Goal: Task Accomplishment & Management: Manage account settings

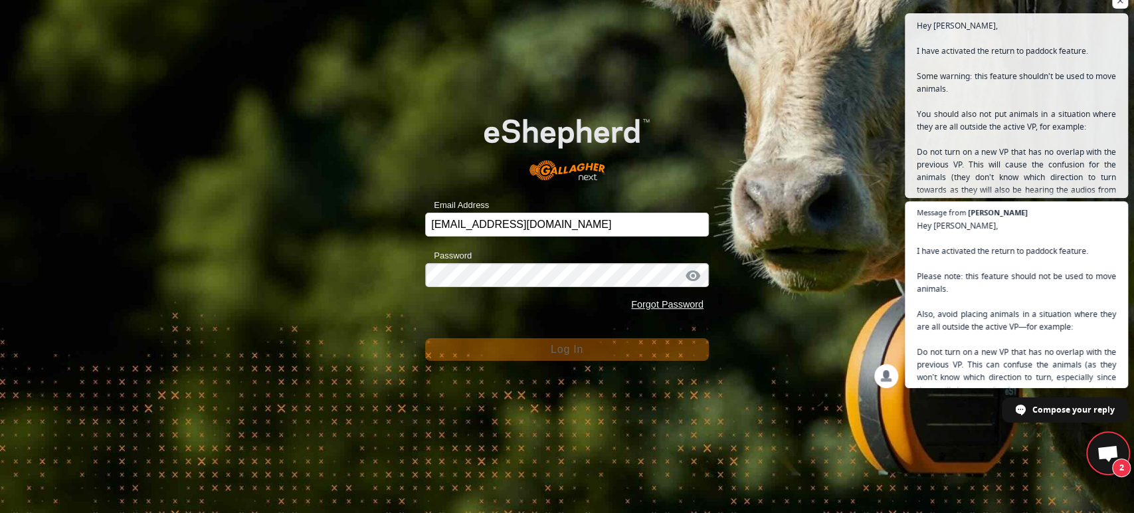
scroll to position [6419, 0]
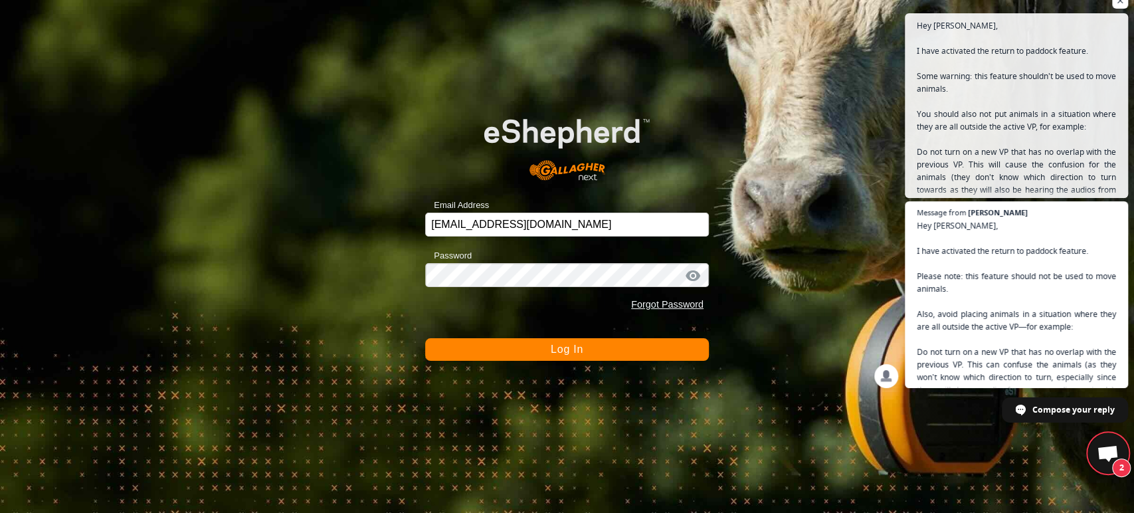
click at [551, 353] on span "Log In" at bounding box center [567, 348] width 33 height 11
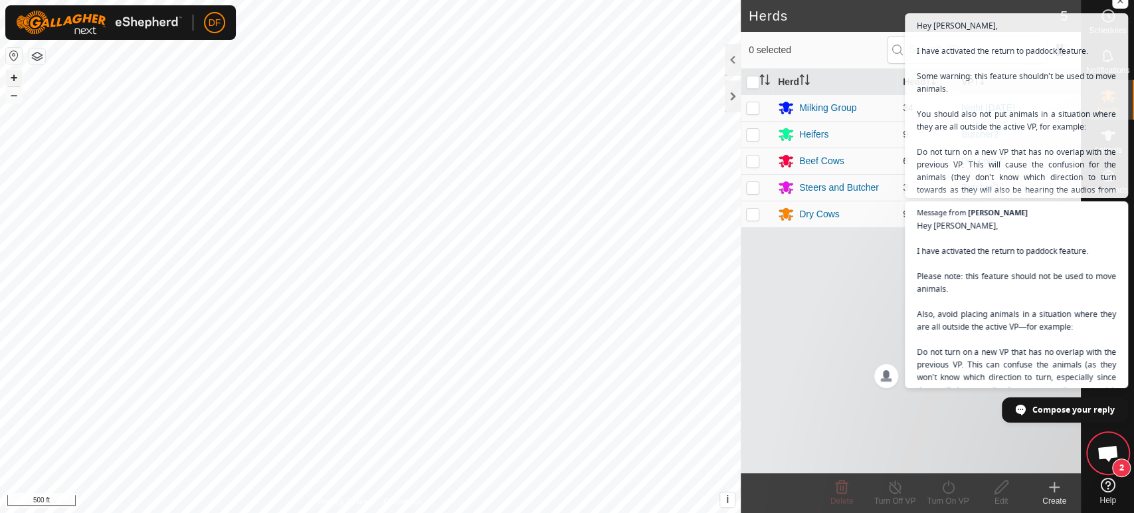
click at [13, 80] on button "+" at bounding box center [14, 78] width 16 height 16
click at [254, 512] on html "DF Schedules Notifications Herds Animals Neckbands VPs Status Infra Heatmap Hel…" at bounding box center [567, 256] width 1134 height 513
click at [1103, 436] on span "2" at bounding box center [1108, 453] width 40 height 40
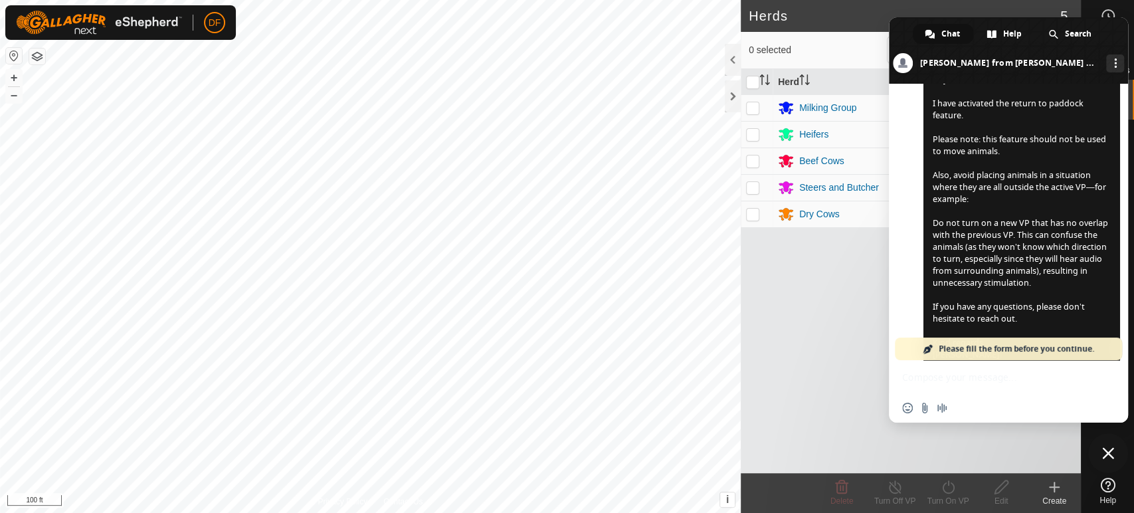
click at [1108, 448] on span "Close chat" at bounding box center [1108, 453] width 12 height 12
click at [1114, 456] on span "Close chat" at bounding box center [1108, 453] width 40 height 40
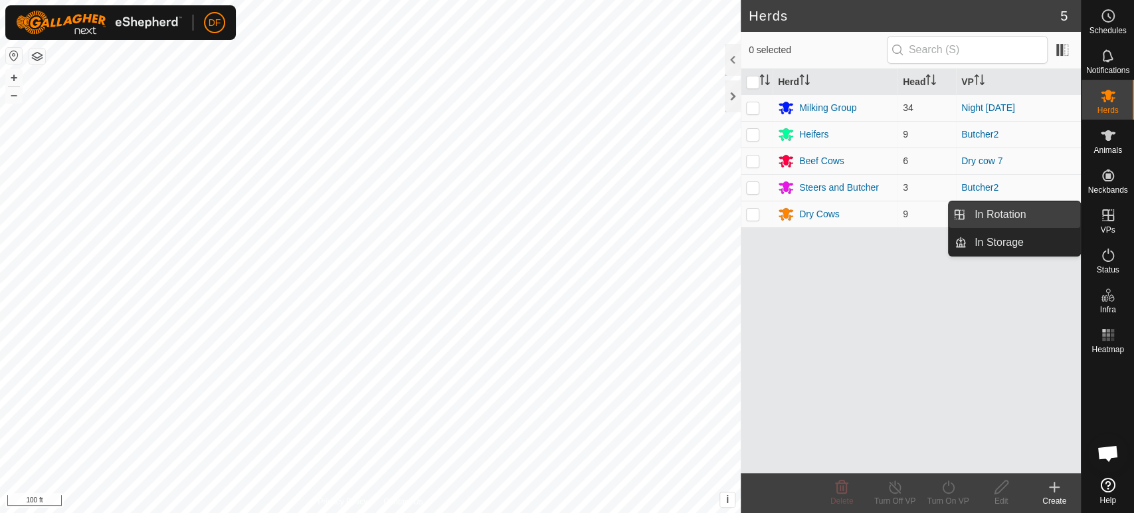
click at [1050, 222] on link "In Rotation" at bounding box center [1023, 214] width 114 height 27
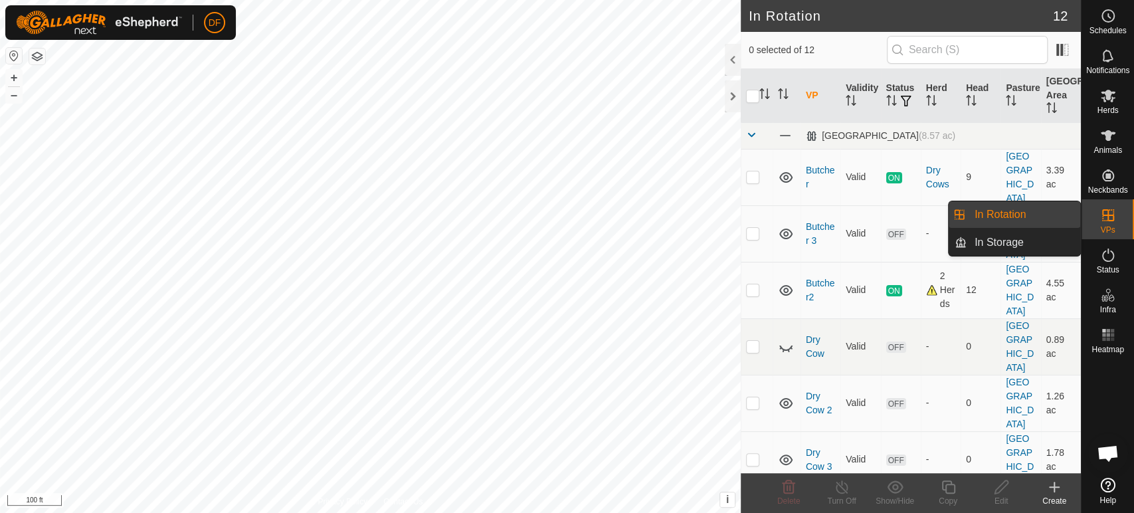
click at [1050, 222] on link "In Rotation" at bounding box center [1023, 214] width 114 height 27
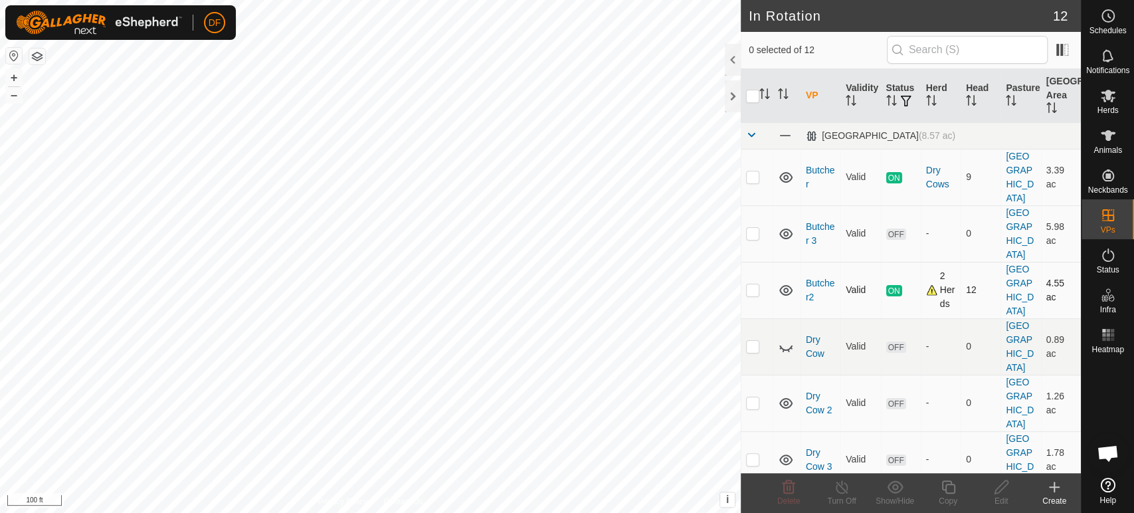
click at [753, 284] on p-checkbox at bounding box center [752, 289] width 13 height 11
checkbox input "false"
click at [751, 171] on p-checkbox at bounding box center [752, 176] width 13 height 11
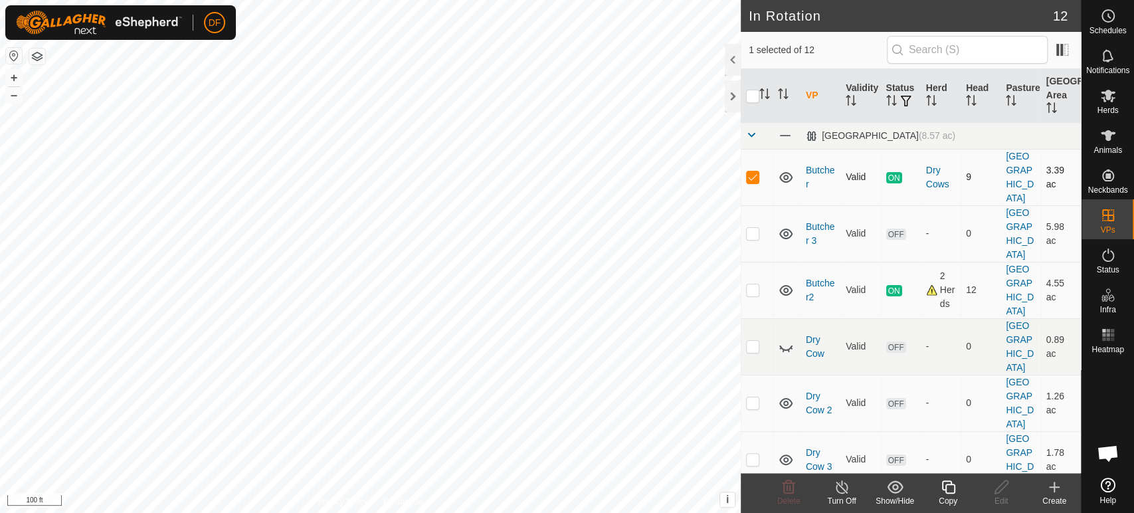
checkbox input "false"
click at [752, 228] on p-tablecheckbox at bounding box center [752, 233] width 13 height 11
checkbox input "false"
click at [748, 138] on span at bounding box center [751, 135] width 11 height 11
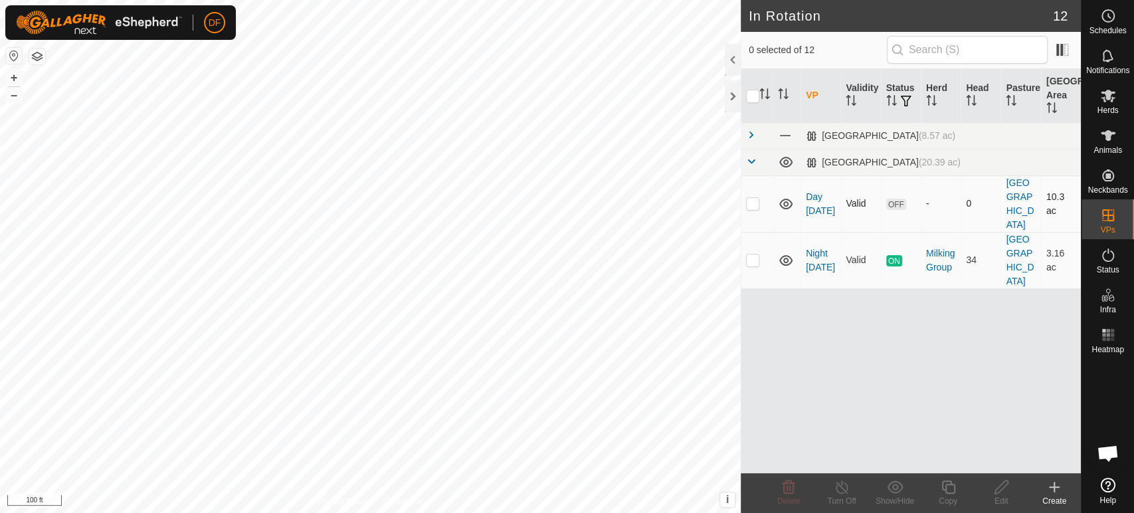
click at [755, 199] on p-checkbox at bounding box center [752, 203] width 13 height 11
click at [791, 492] on icon at bounding box center [788, 486] width 13 height 13
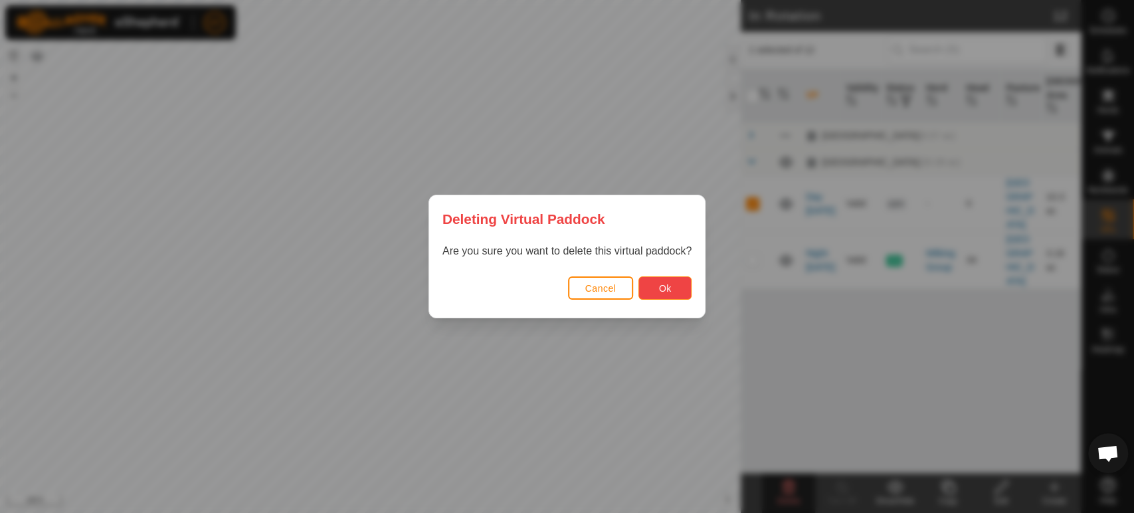
click at [656, 294] on button "Ok" at bounding box center [664, 287] width 53 height 23
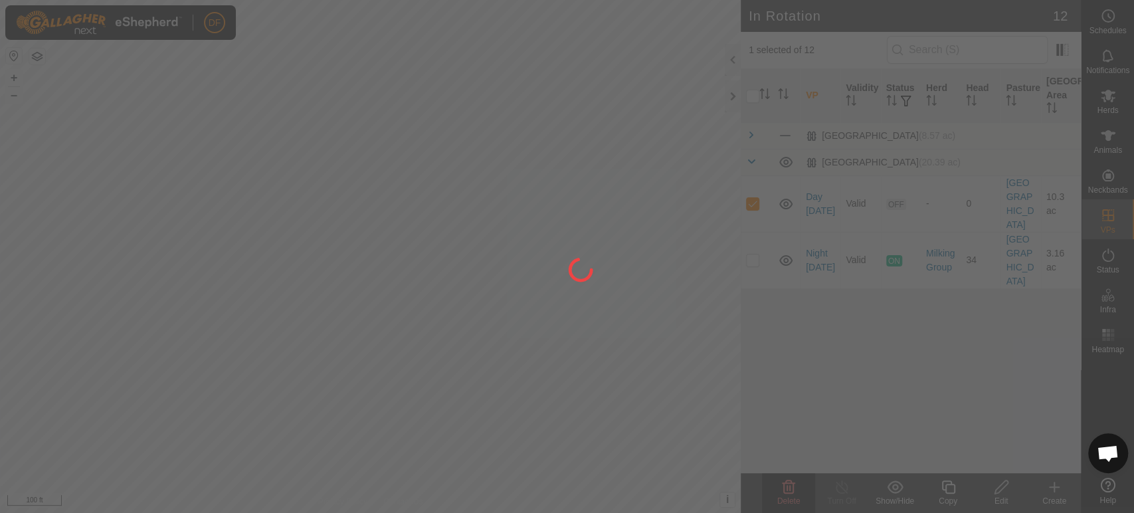
checkbox input "false"
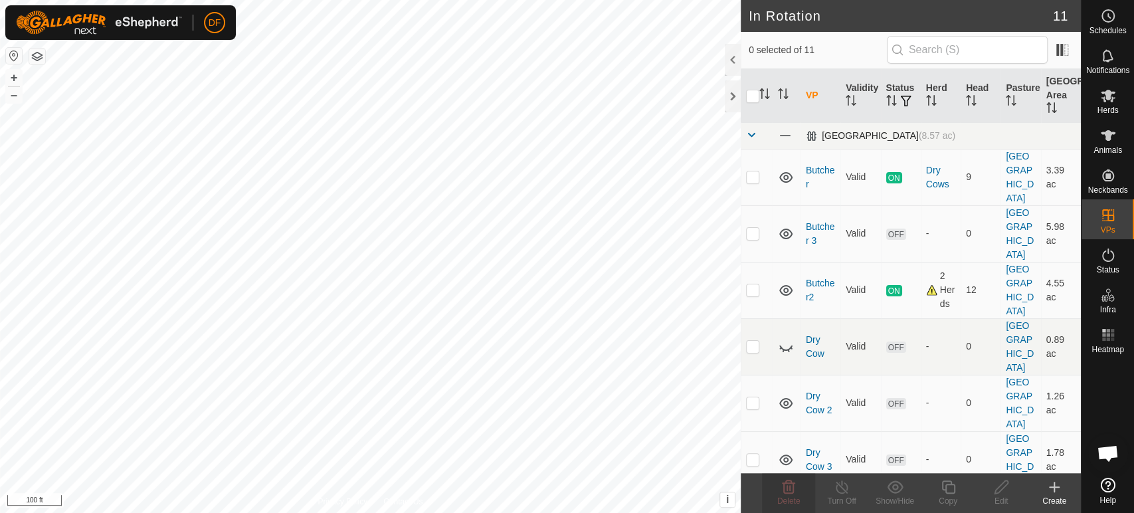
click at [753, 132] on span at bounding box center [751, 135] width 11 height 11
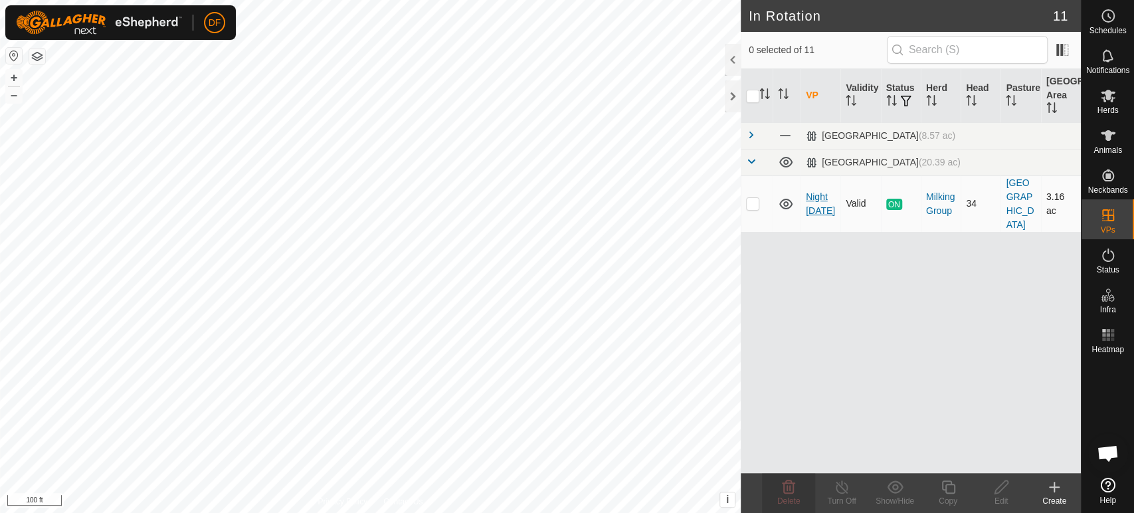
click at [814, 192] on link "Night [DATE]" at bounding box center [820, 203] width 29 height 25
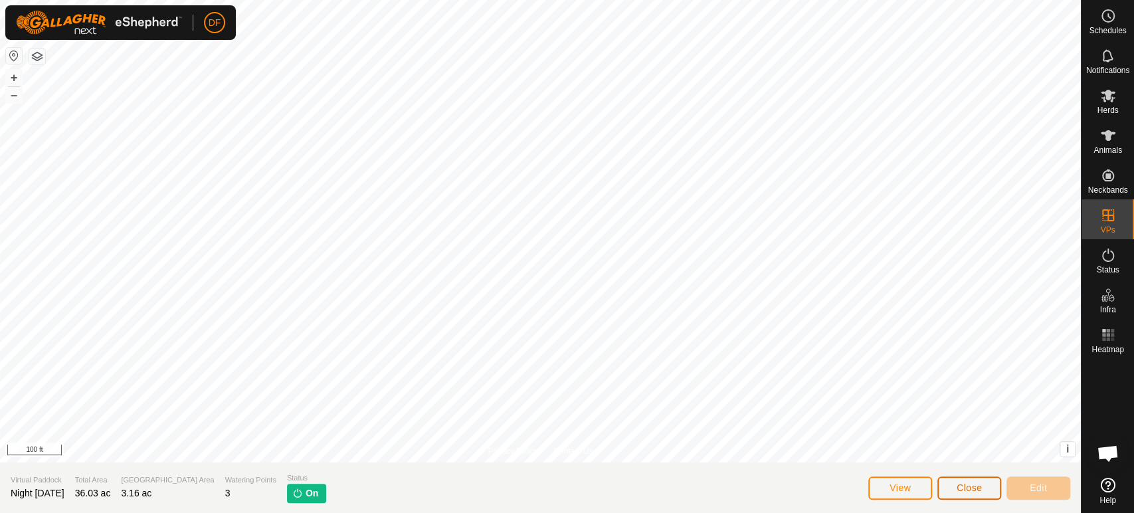
click at [982, 489] on button "Close" at bounding box center [969, 487] width 64 height 23
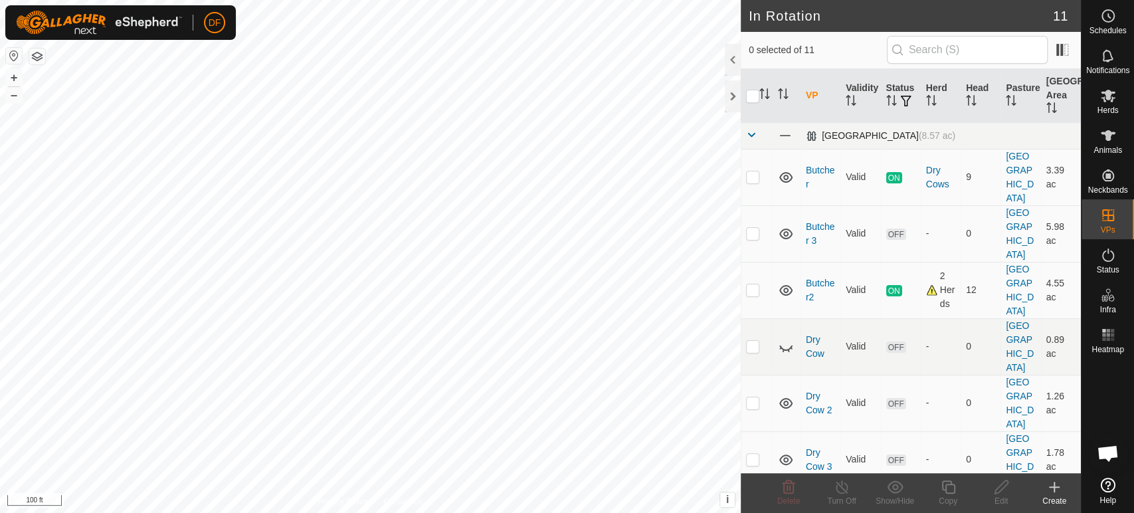
click at [753, 132] on span at bounding box center [751, 135] width 11 height 11
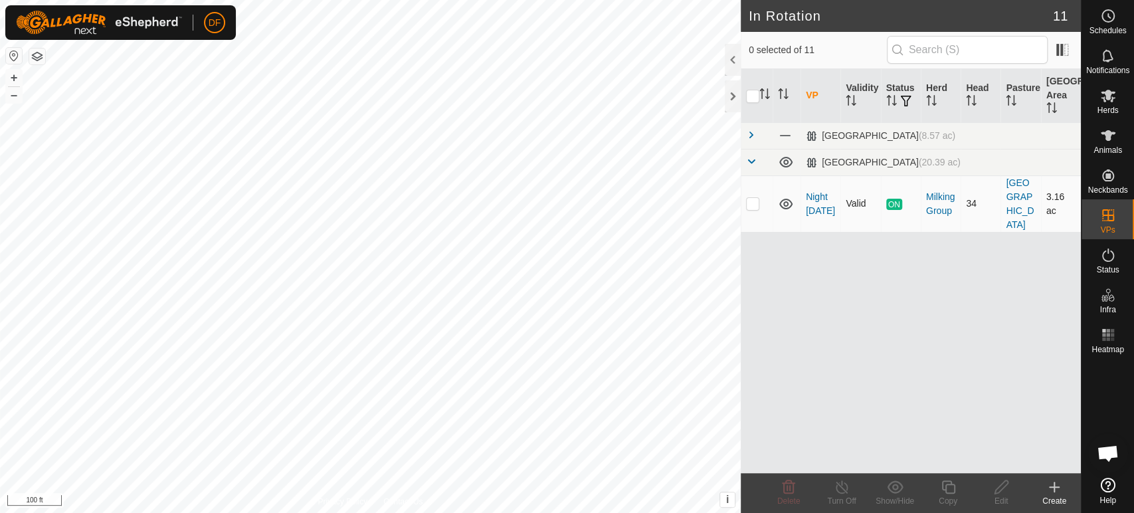
click at [753, 198] on p-checkbox at bounding box center [752, 203] width 13 height 11
checkbox input "true"
click at [940, 484] on icon at bounding box center [948, 487] width 17 height 16
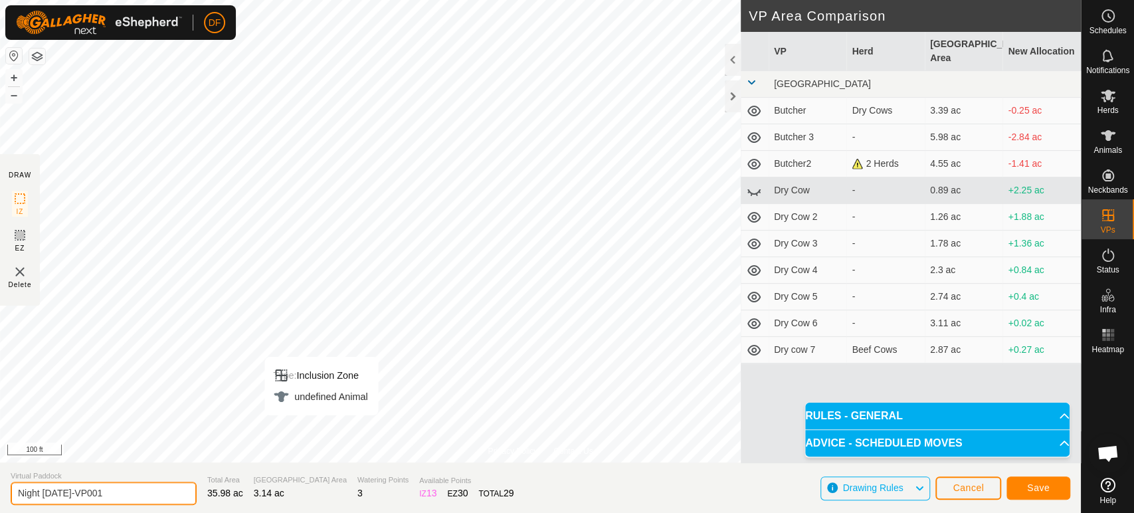
click at [43, 495] on input "Night Sept 15-VP001" at bounding box center [104, 493] width 186 height 23
type input "Day Sept 16"
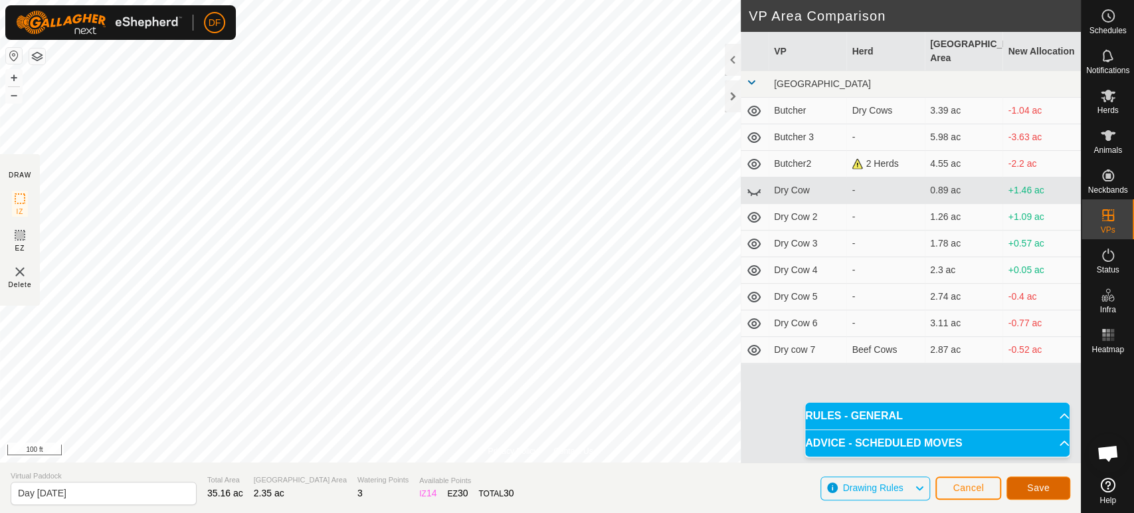
click at [1024, 490] on button "Save" at bounding box center [1038, 487] width 64 height 23
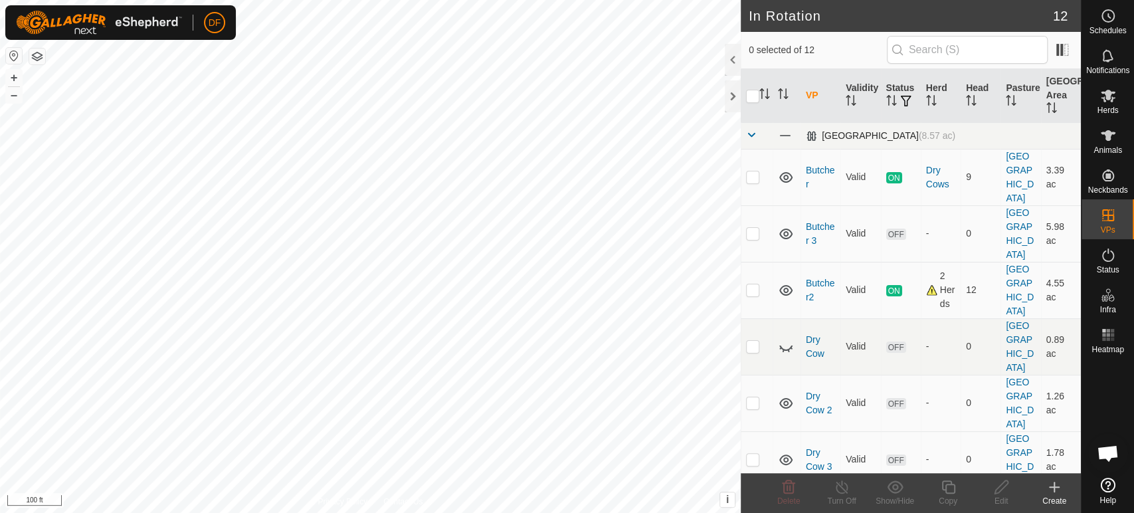
click at [747, 132] on span at bounding box center [751, 135] width 11 height 11
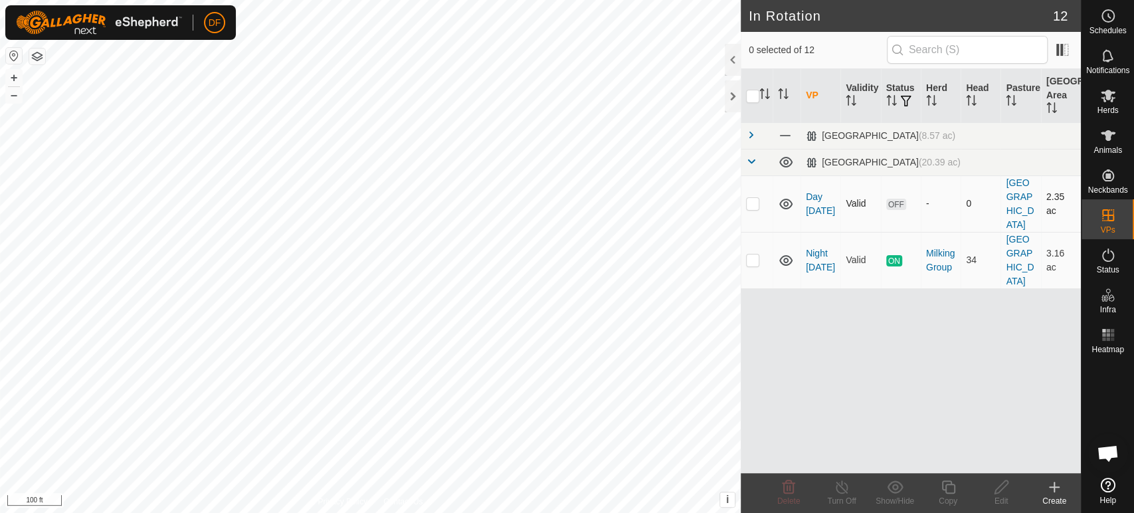
click at [755, 199] on p-checkbox at bounding box center [752, 203] width 13 height 11
checkbox input "true"
click at [937, 495] on div "Copy" at bounding box center [947, 501] width 53 height 12
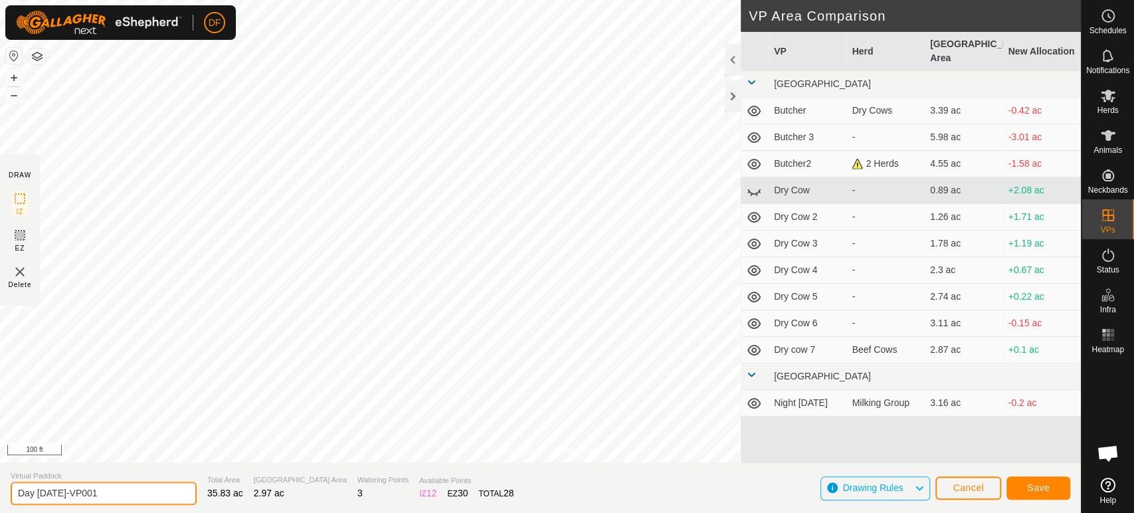
click at [34, 496] on input "Day Sept 16-VP001" at bounding box center [104, 493] width 186 height 23
click at [112, 498] on input "Night Sept 16-VP001" at bounding box center [104, 493] width 186 height 23
type input "Night Sept 16"
click at [1041, 487] on span "Save" at bounding box center [1038, 487] width 23 height 11
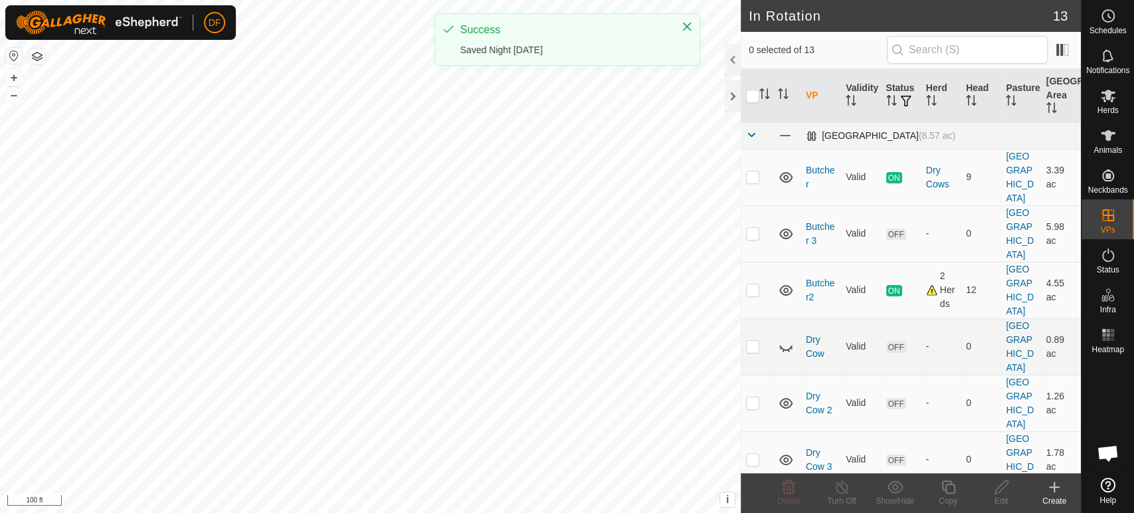
click at [754, 135] on span at bounding box center [751, 135] width 11 height 11
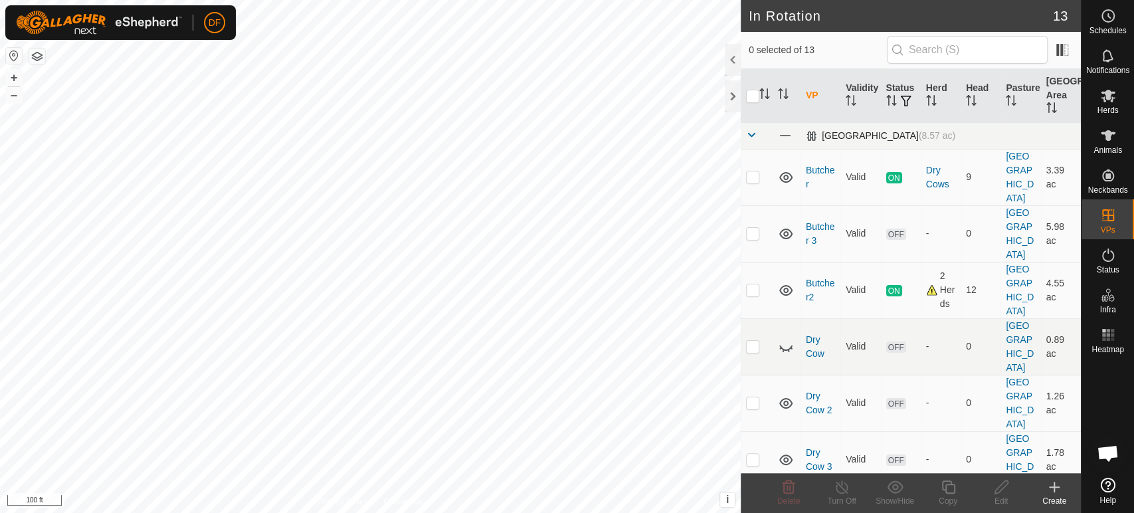
click at [753, 132] on span at bounding box center [751, 135] width 11 height 11
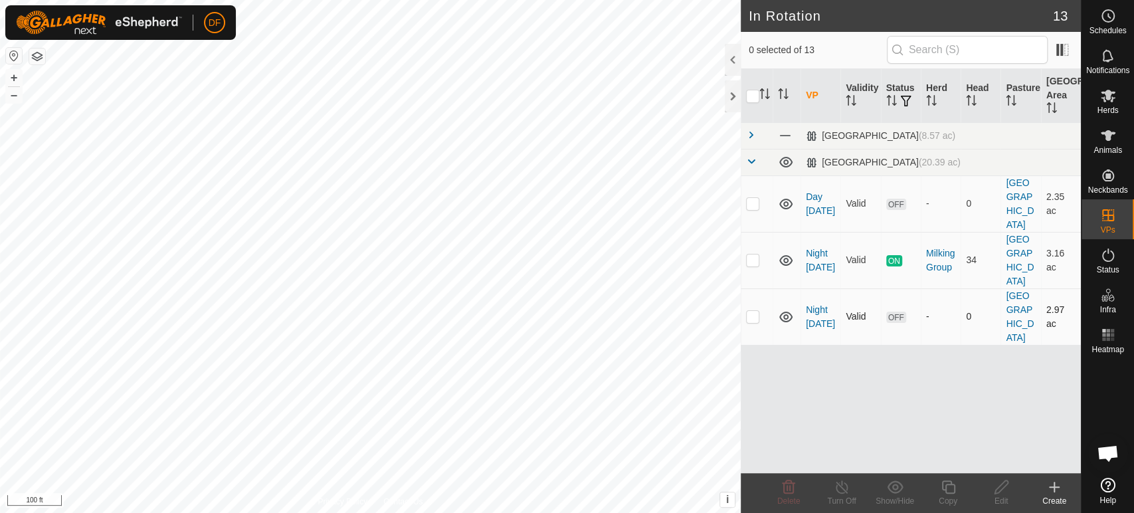
click at [754, 311] on p-checkbox at bounding box center [752, 316] width 13 height 11
checkbox input "true"
click at [944, 486] on icon at bounding box center [948, 487] width 17 height 16
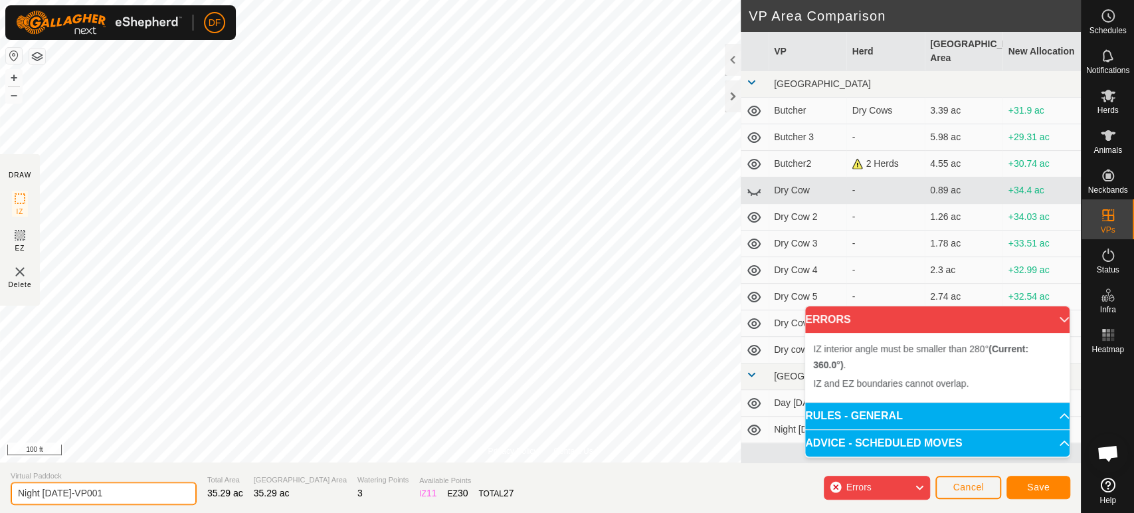
click at [43, 489] on input "Night Sept 16-VP001" at bounding box center [104, 493] width 186 height 23
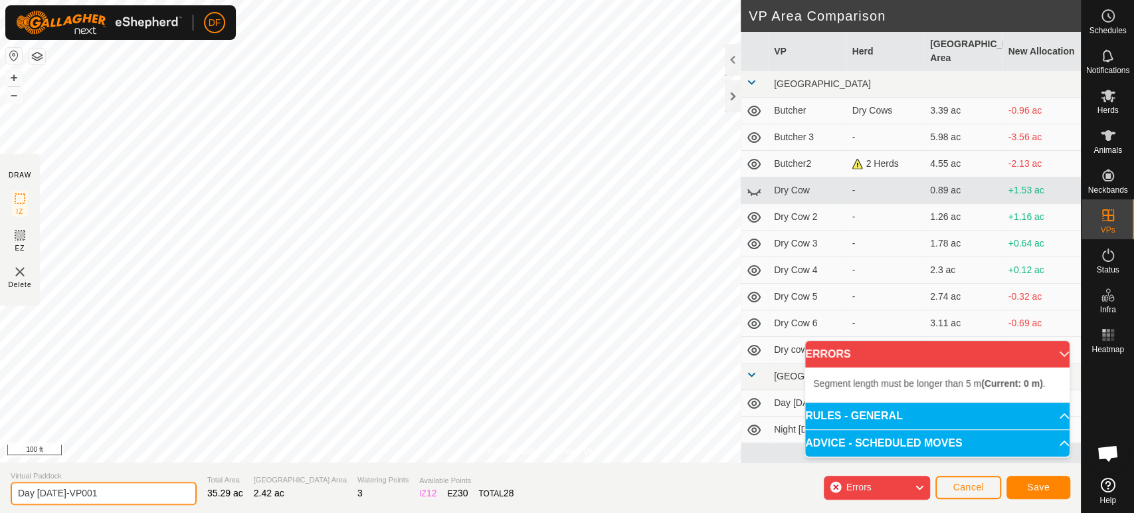
click at [97, 497] on input "Day Sept 16-VP001" at bounding box center [104, 493] width 186 height 23
type input "Day Sept 17"
click at [1019, 487] on button "Save" at bounding box center [1038, 487] width 64 height 23
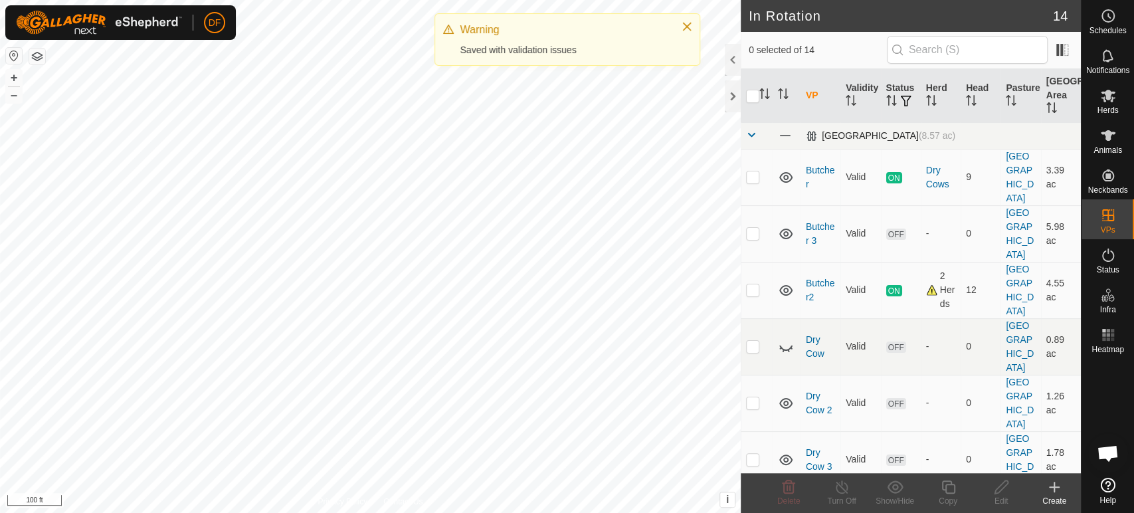
click at [755, 132] on span at bounding box center [751, 135] width 11 height 11
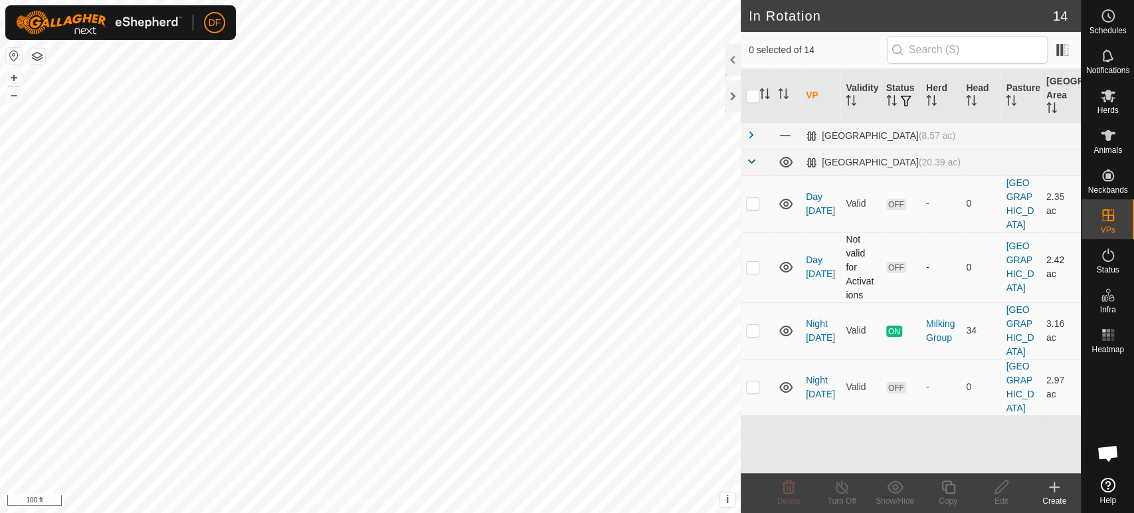
click at [755, 262] on p-checkbox at bounding box center [752, 267] width 13 height 11
checkbox input "true"
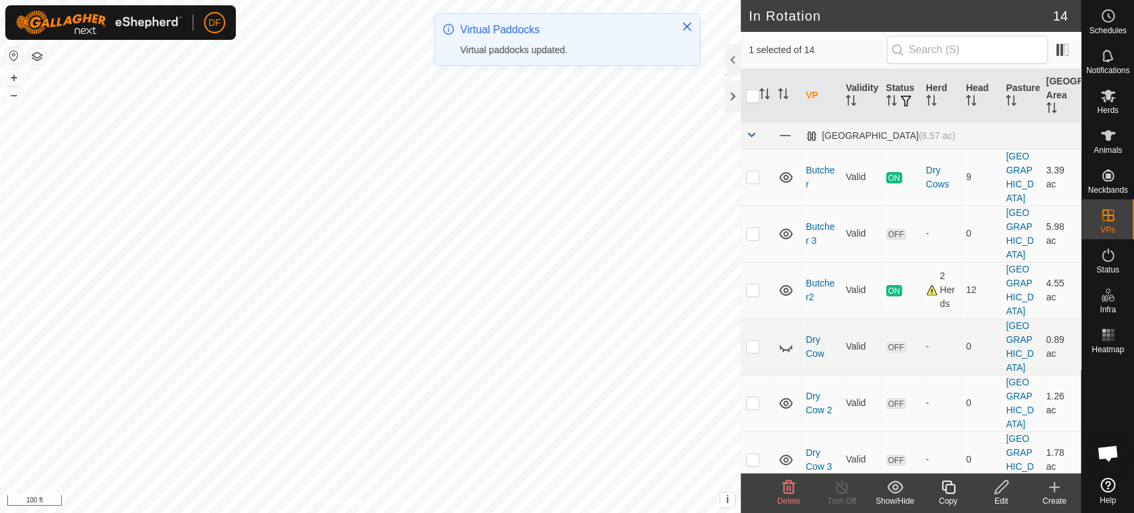
click at [940, 484] on icon at bounding box center [948, 487] width 17 height 16
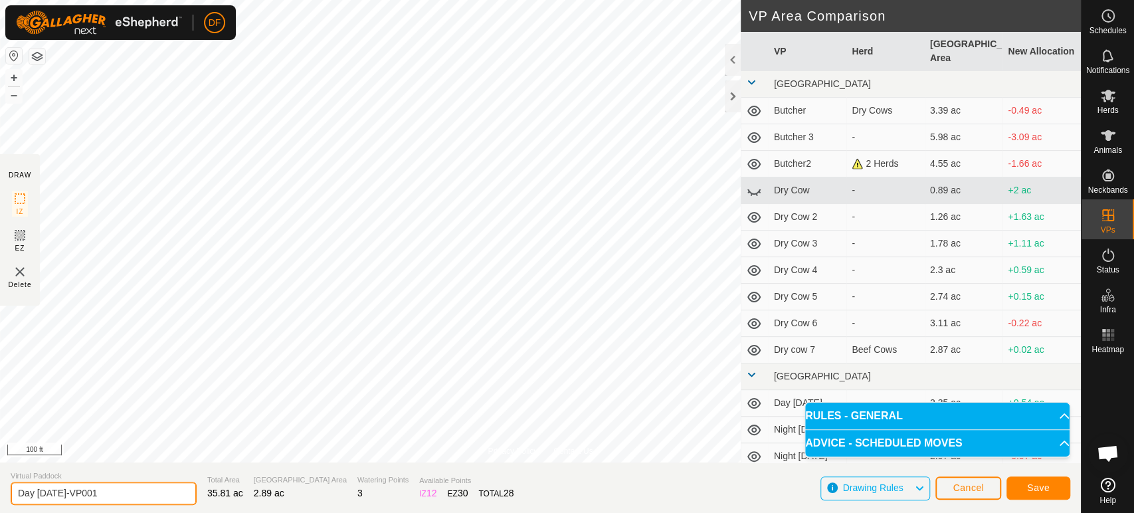
click at [34, 494] on input "Day Sept 17-VP001" at bounding box center [104, 493] width 186 height 23
click at [116, 495] on input "Night Sept 17-VP001" at bounding box center [104, 493] width 186 height 23
type input "Night Sept 17"
click at [1016, 483] on button "Save" at bounding box center [1038, 487] width 64 height 23
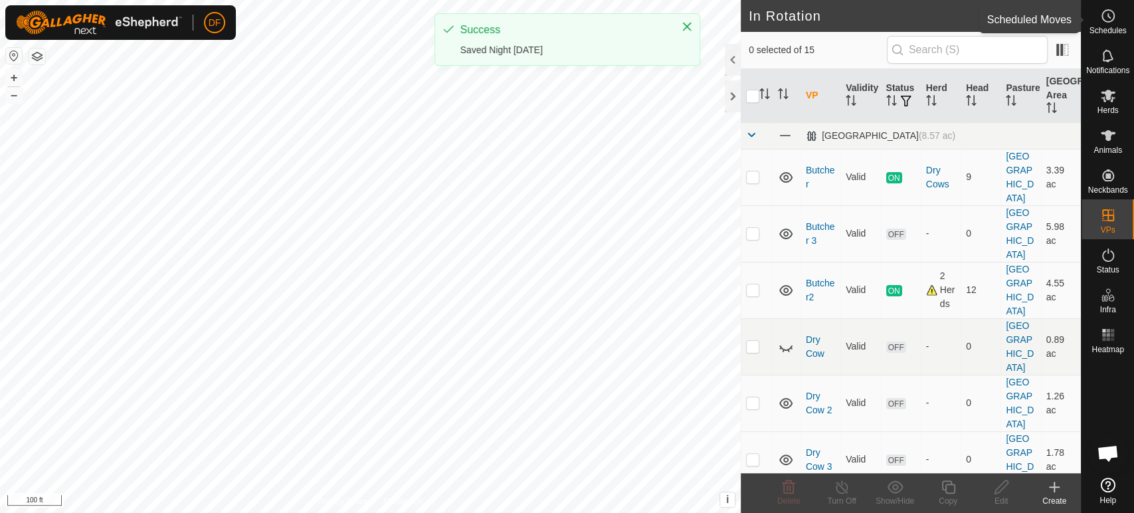
click at [1109, 24] on es-schedule-vp-svg-icon at bounding box center [1108, 15] width 24 height 21
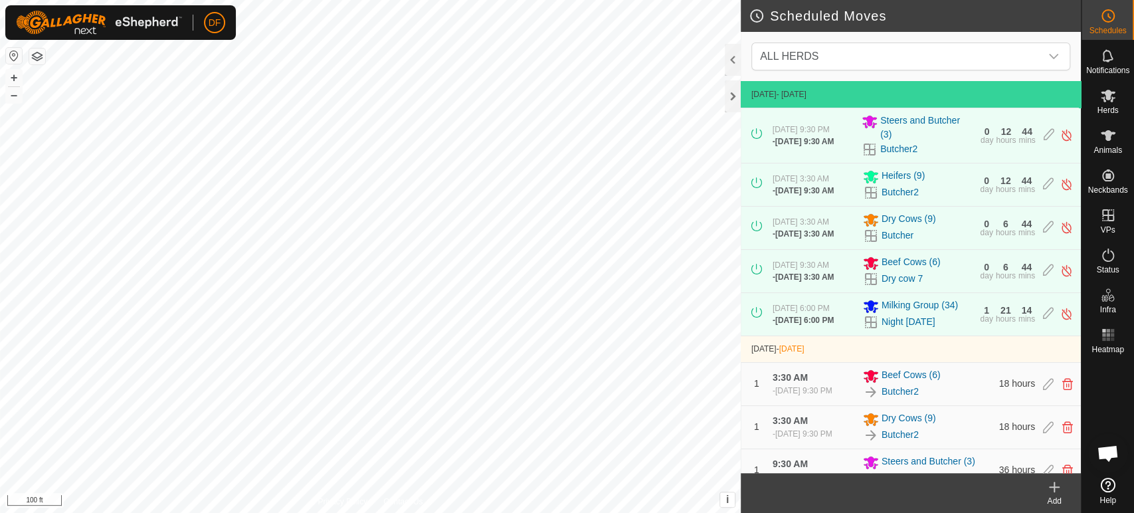
click at [1049, 502] on div "Add" at bounding box center [1053, 501] width 53 height 12
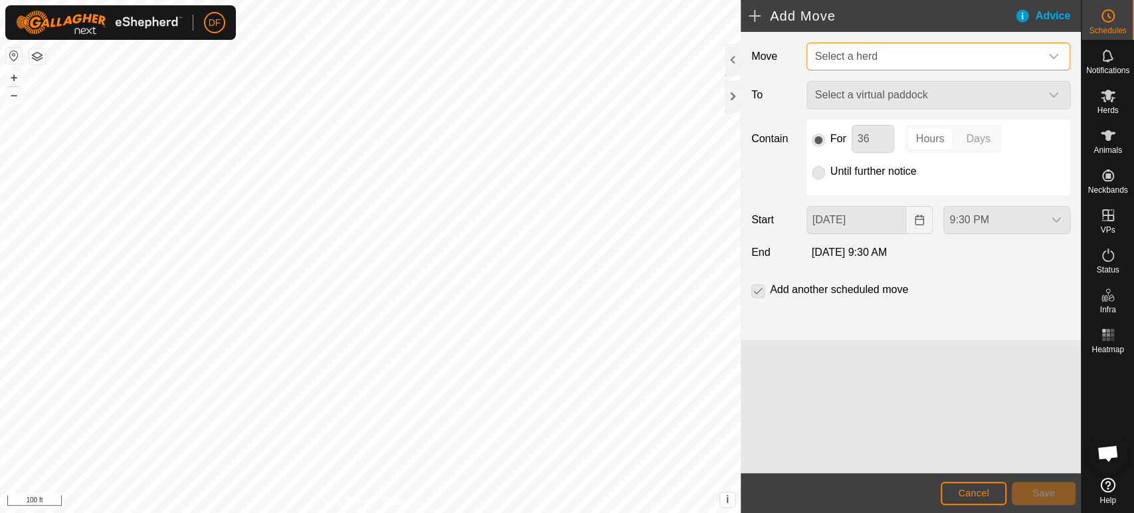
click at [855, 55] on span "Select a herd" at bounding box center [846, 55] width 62 height 11
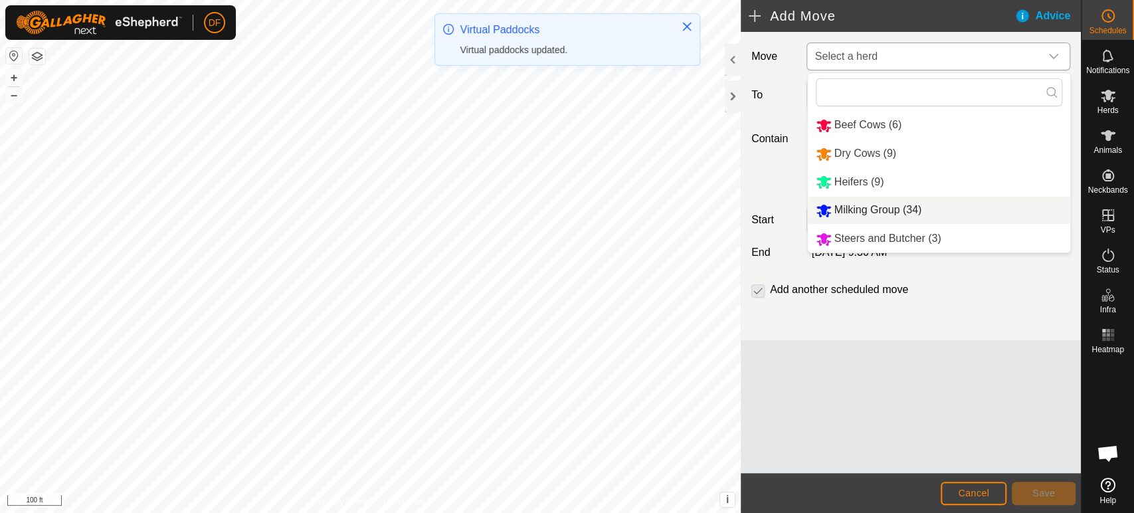
click at [860, 210] on li "Milking Group (34)" at bounding box center [939, 210] width 262 height 27
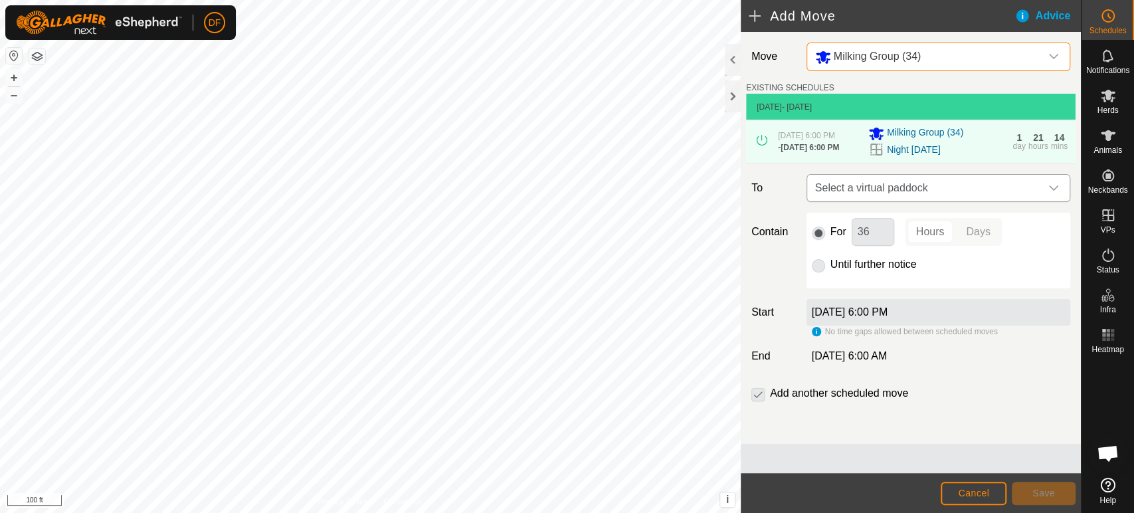
click at [865, 193] on span "Select a virtual paddock" at bounding box center [925, 188] width 230 height 27
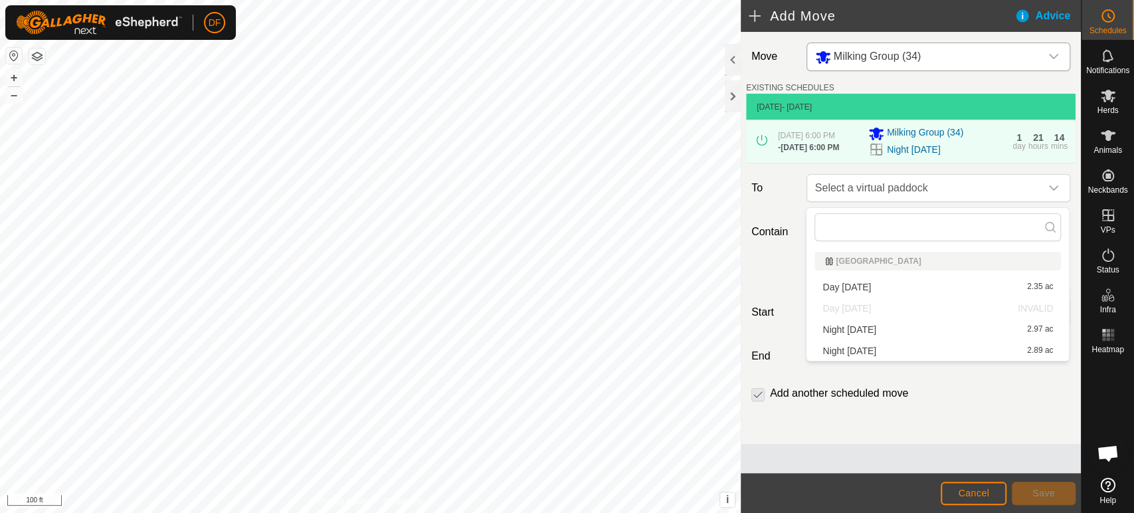
click at [850, 284] on li "Day Sept 16 2.35 ac" at bounding box center [937, 287] width 246 height 20
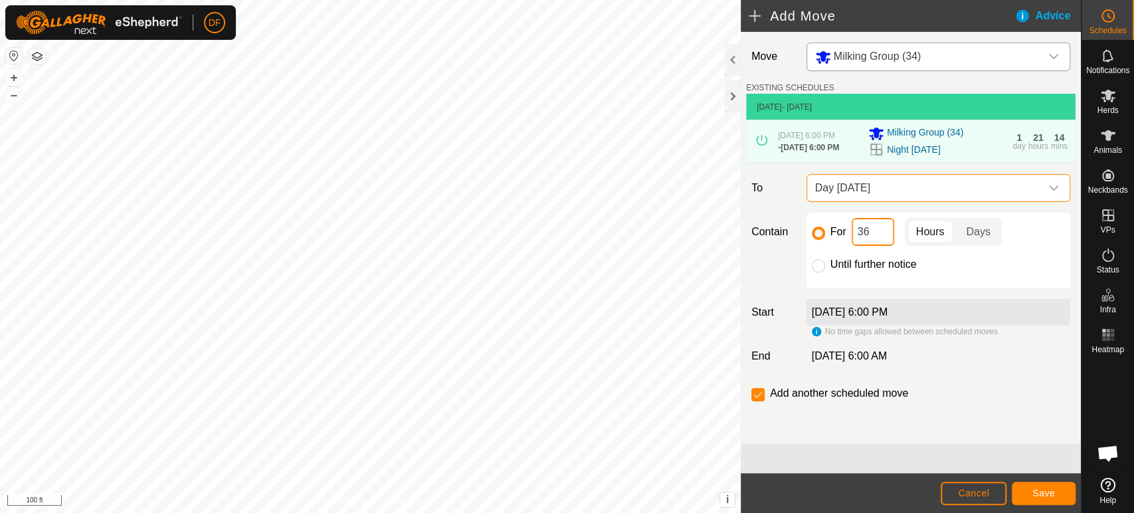
click at [872, 234] on input "36" at bounding box center [872, 232] width 43 height 28
type input "3"
type input "12"
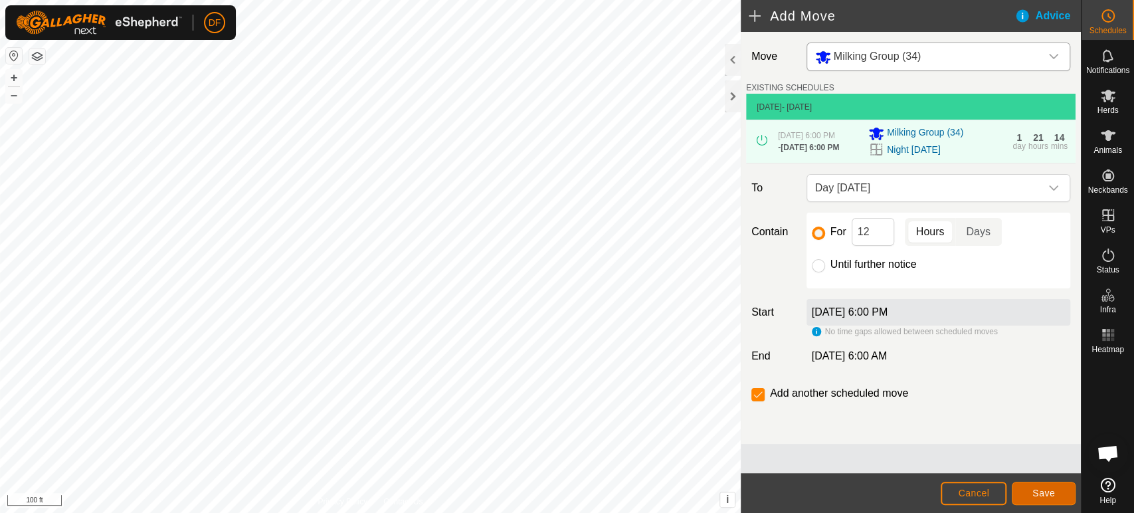
click at [1035, 489] on span "Save" at bounding box center [1043, 493] width 23 height 11
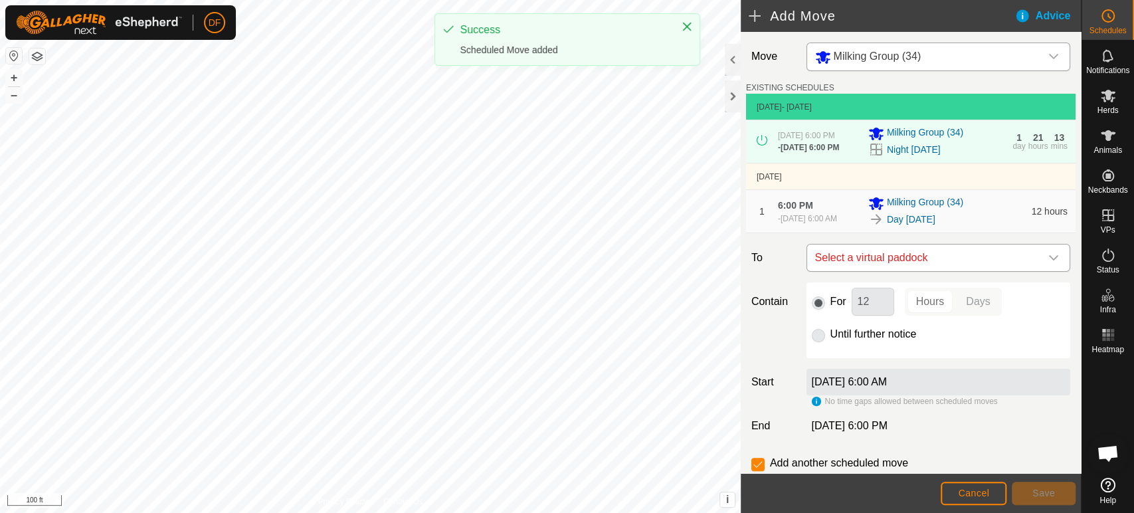
click at [879, 271] on span "Select a virtual paddock" at bounding box center [925, 257] width 230 height 27
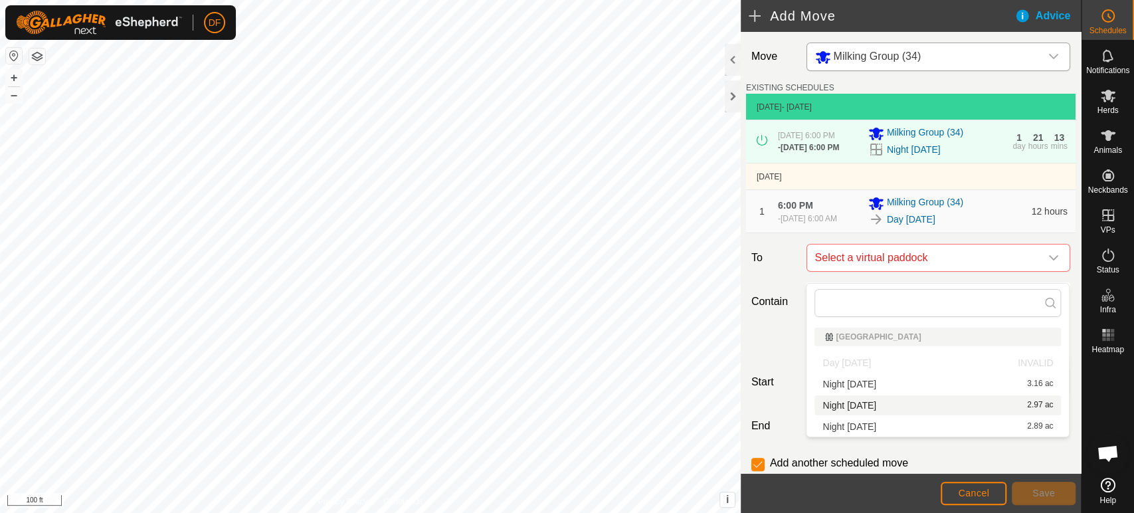
click at [864, 403] on li "Night Sept 16 2.97 ac" at bounding box center [937, 405] width 246 height 20
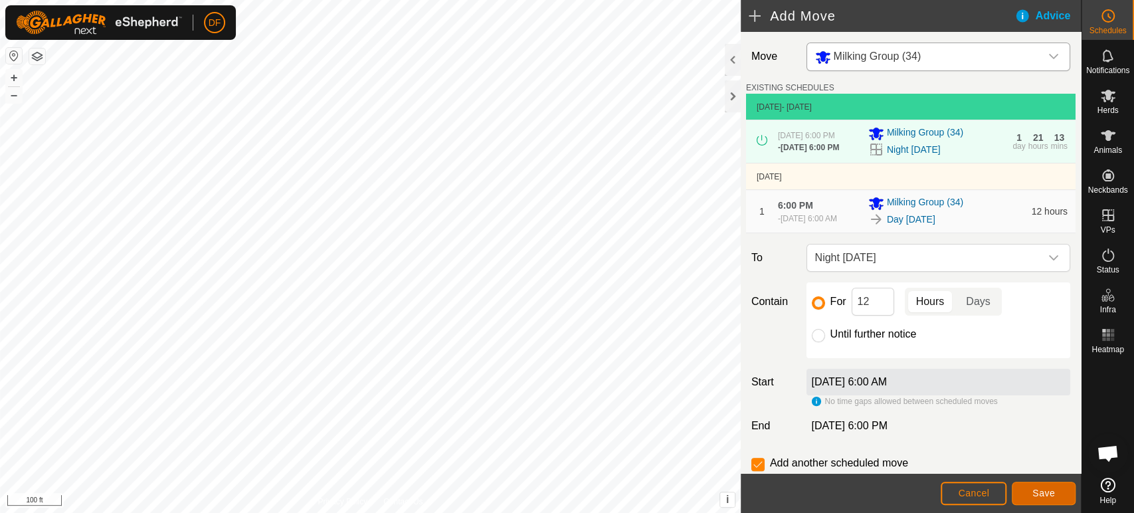
click at [1045, 498] on span "Save" at bounding box center [1043, 493] width 23 height 11
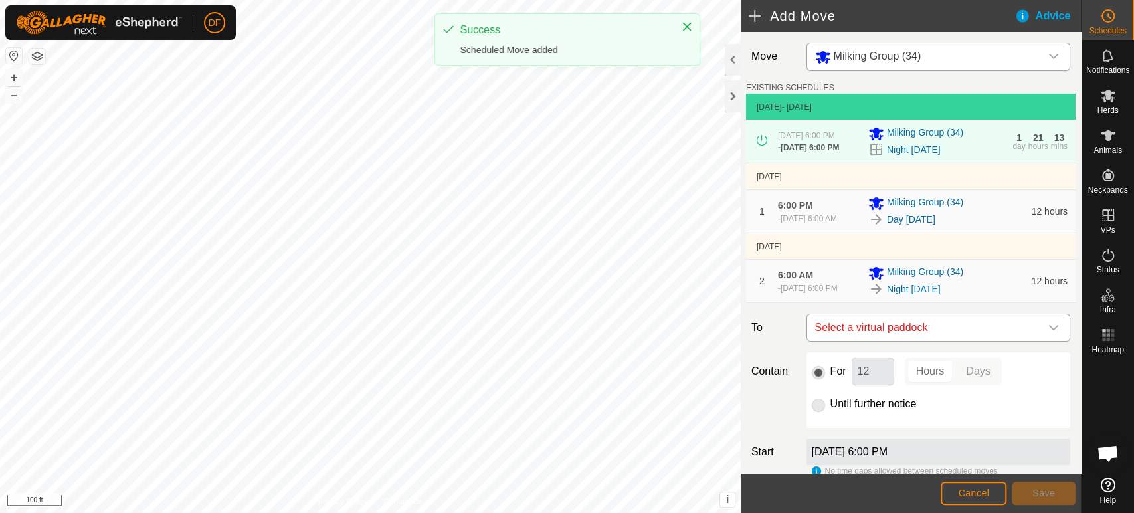
click at [871, 337] on span "Select a virtual paddock" at bounding box center [925, 327] width 230 height 27
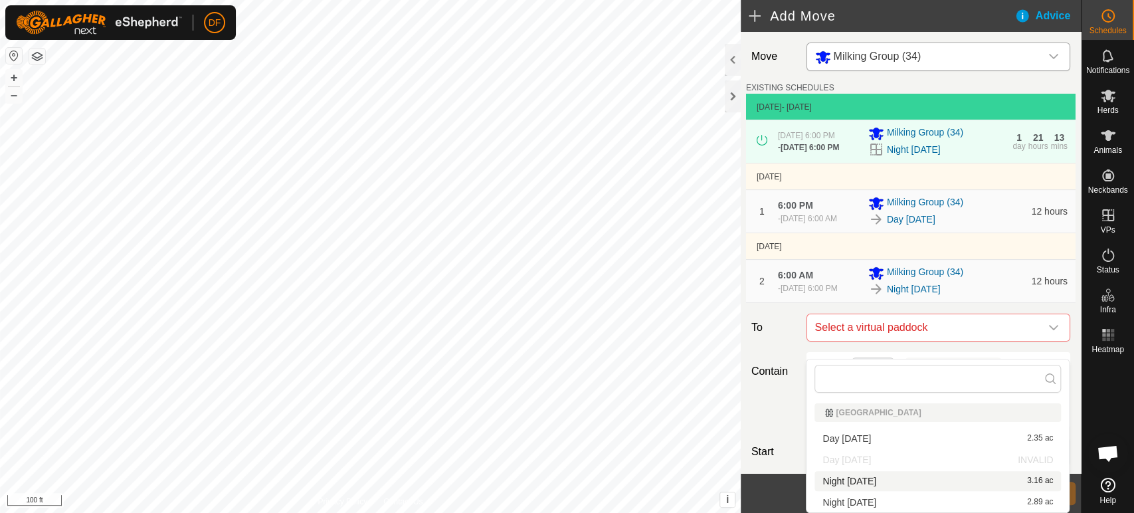
click at [859, 460] on p-selectitem "Day Sept 17 INVALID" at bounding box center [937, 460] width 262 height 20
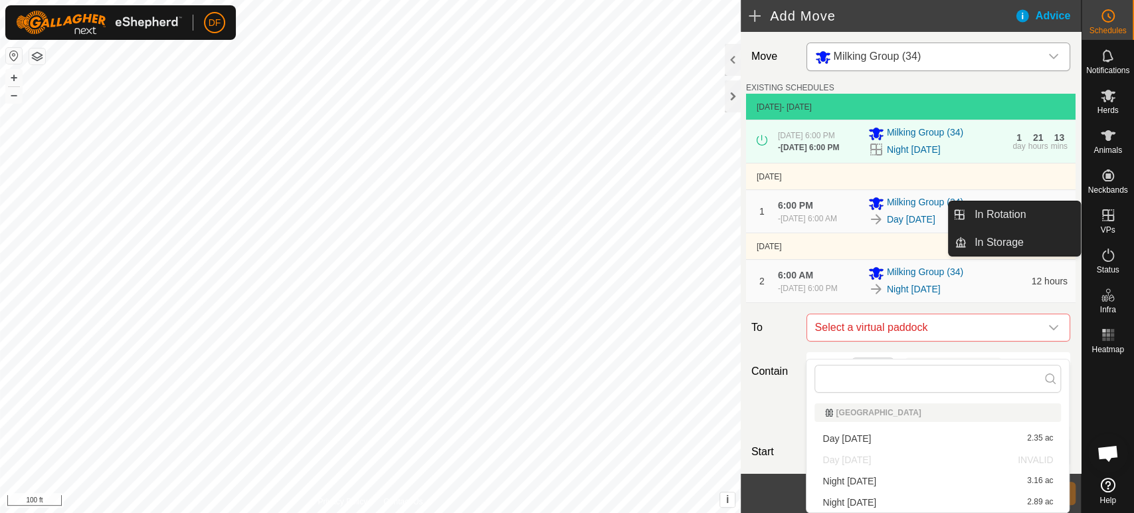
click at [1035, 228] on ul "In Rotation In Storage" at bounding box center [1014, 228] width 132 height 54
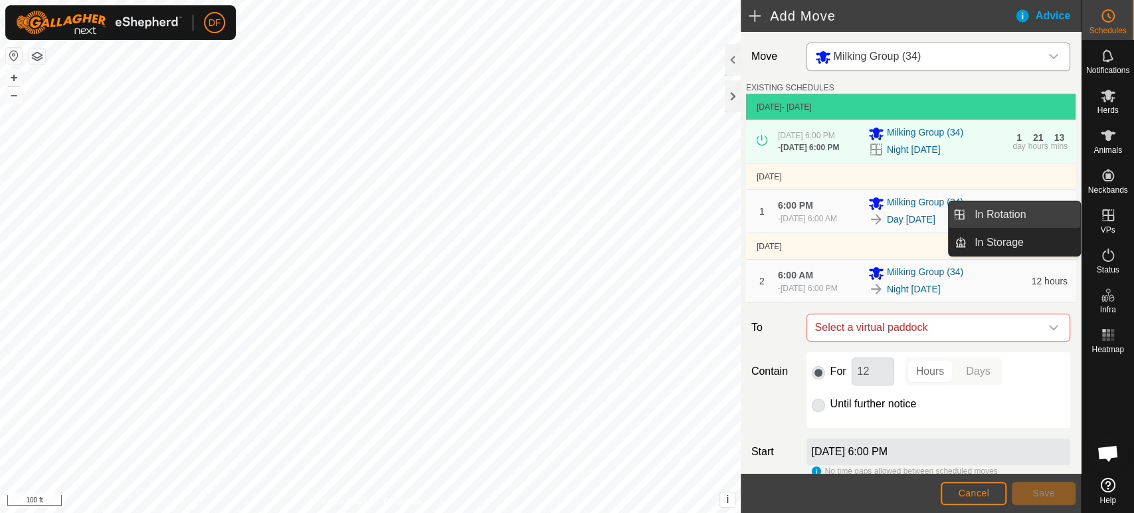
click at [1025, 223] on link "In Rotation" at bounding box center [1023, 214] width 114 height 27
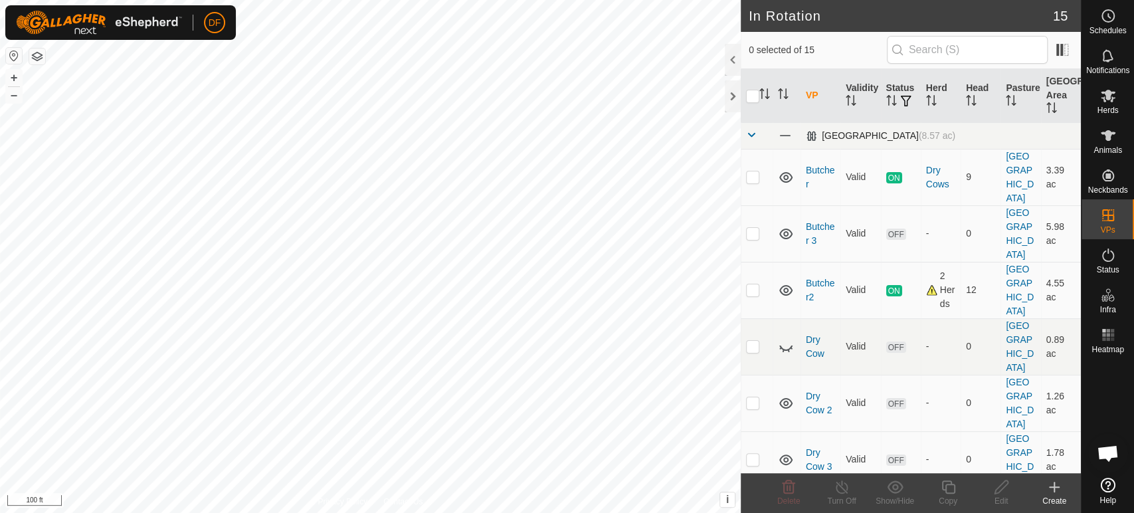
click at [752, 137] on span at bounding box center [751, 135] width 11 height 11
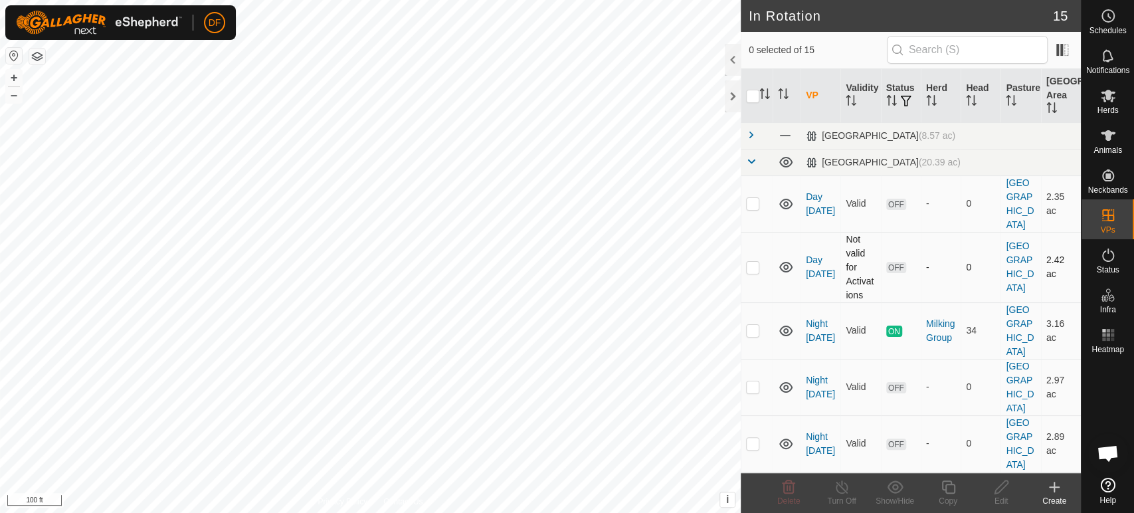
click at [757, 262] on p-checkbox at bounding box center [752, 267] width 13 height 11
checkbox input "true"
click at [1000, 493] on icon at bounding box center [1001, 487] width 17 height 16
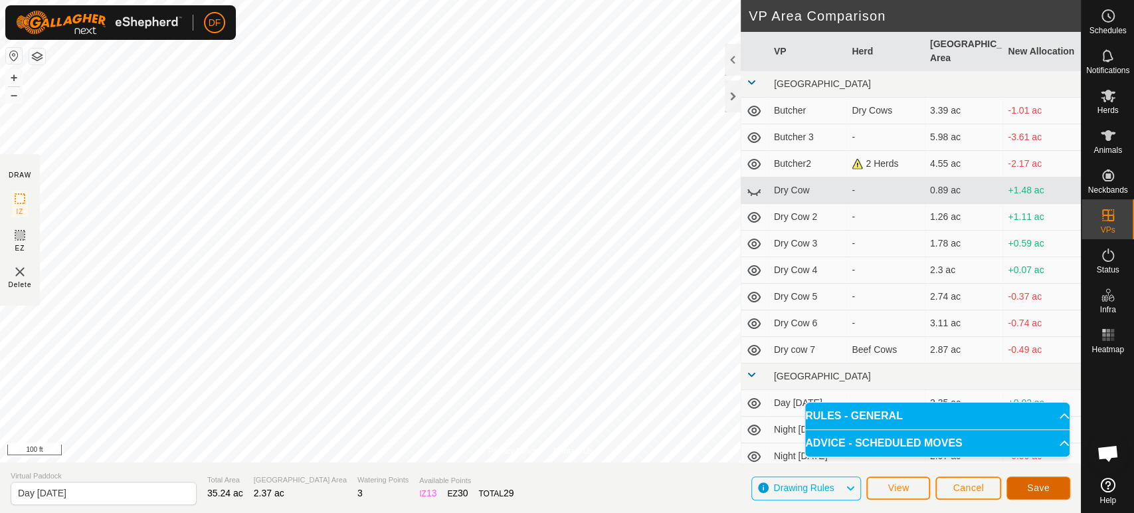
click at [1027, 482] on span "Save" at bounding box center [1038, 487] width 23 height 11
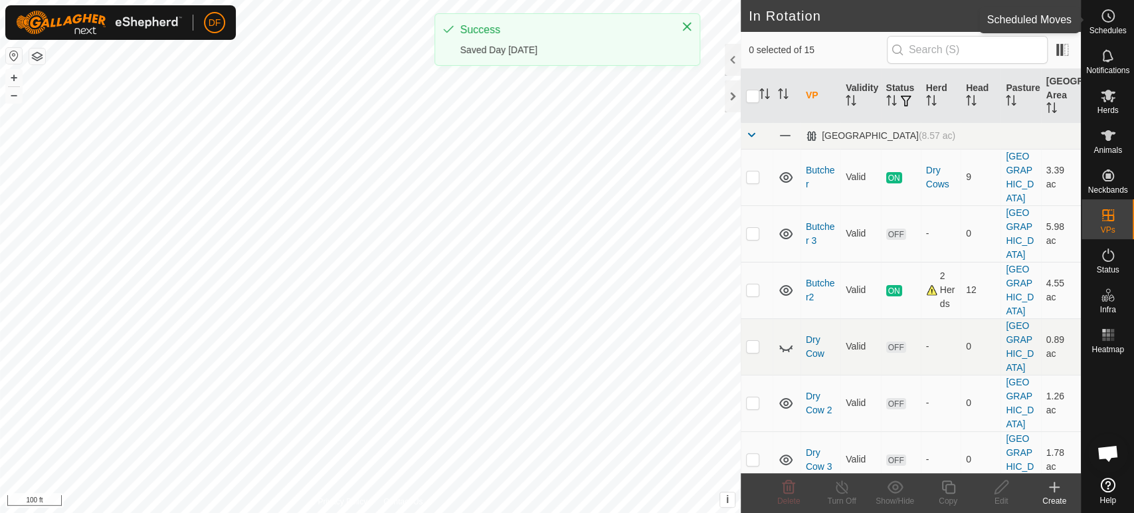
click at [1108, 27] on span "Schedules" at bounding box center [1107, 31] width 37 height 8
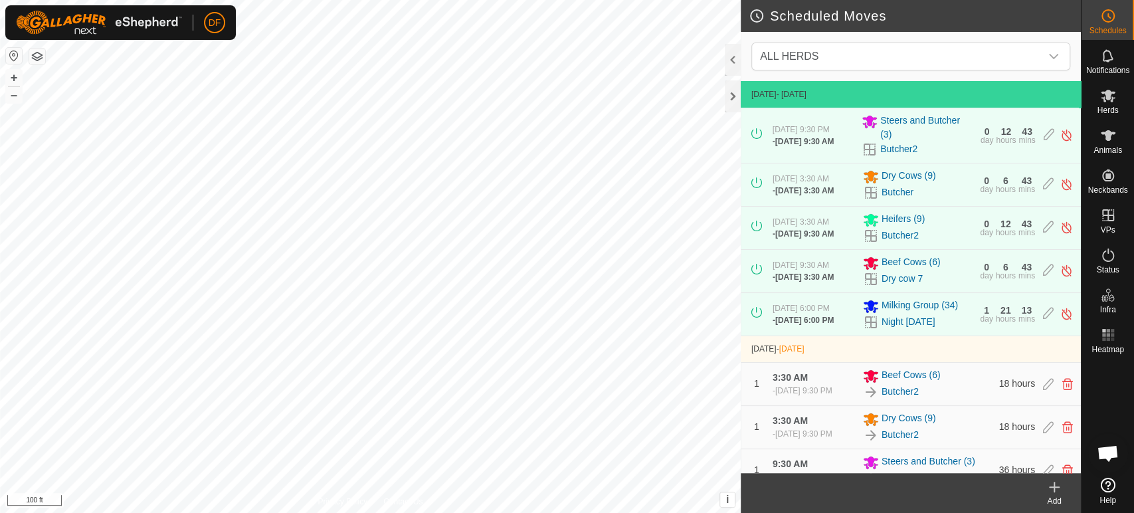
click at [1065, 501] on div "Add" at bounding box center [1053, 501] width 53 height 12
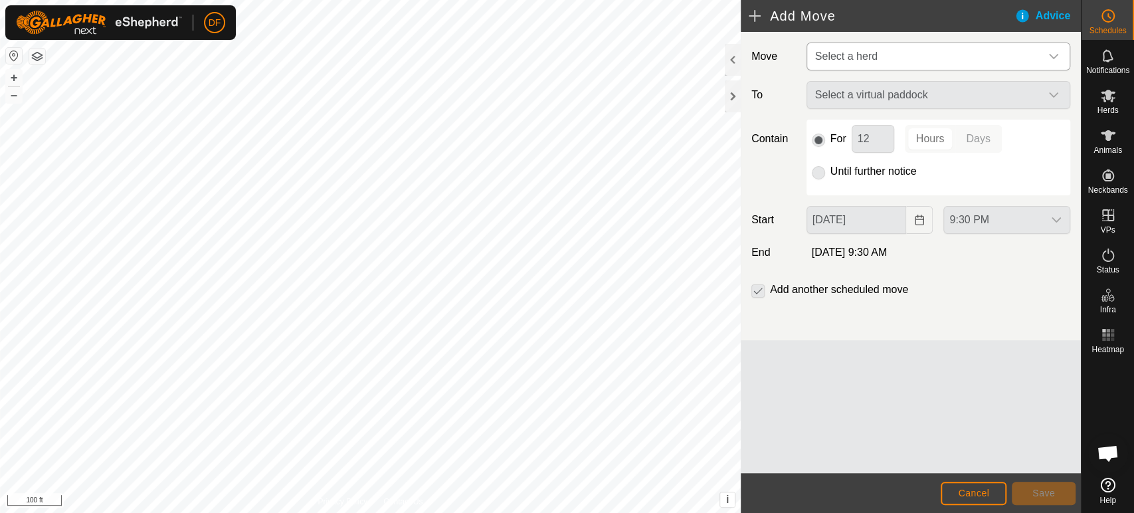
click at [848, 64] on span "Select a herd" at bounding box center [925, 56] width 230 height 27
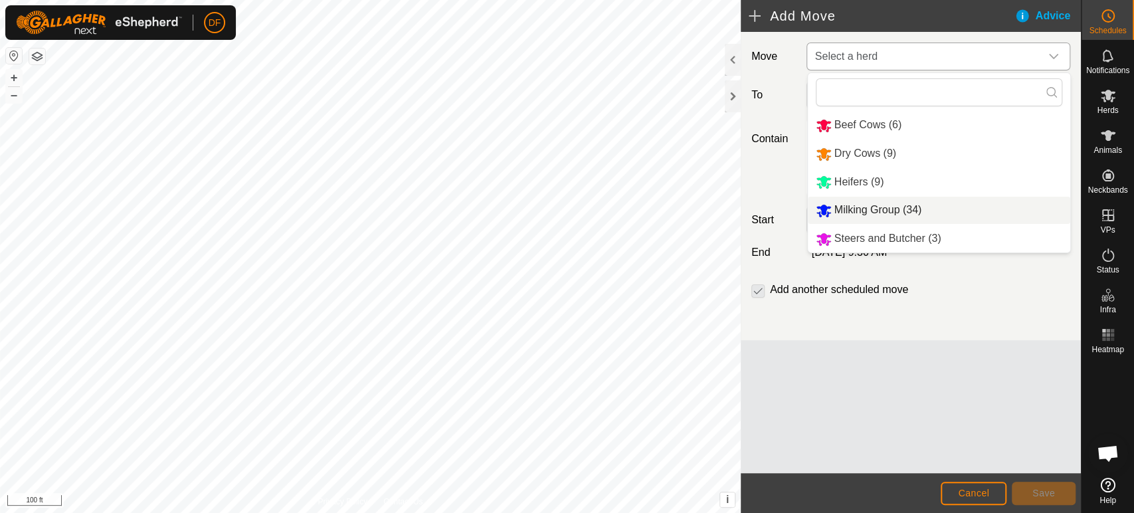
click at [873, 215] on li "Milking Group (34)" at bounding box center [939, 210] width 262 height 27
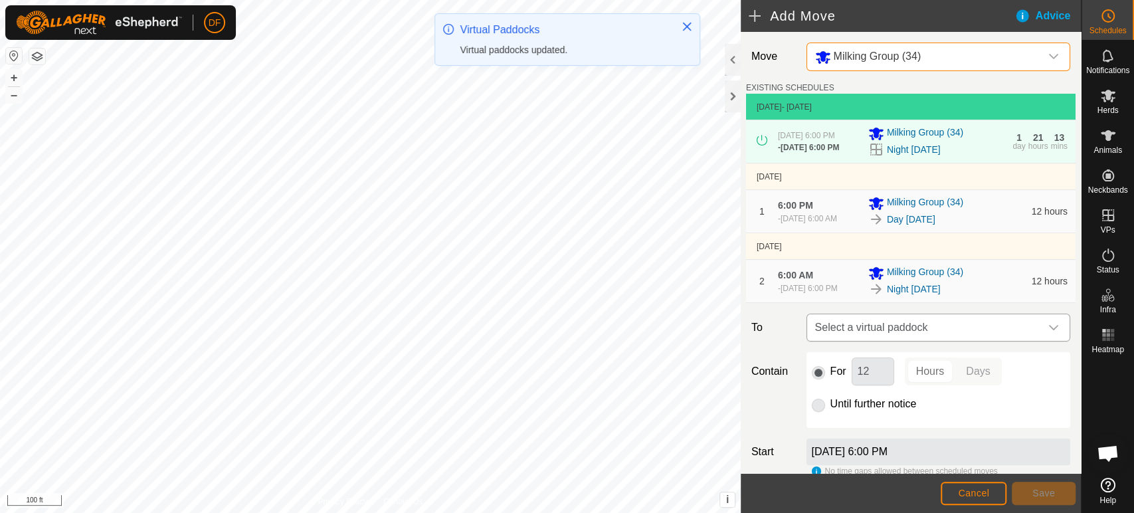
click at [887, 341] on span "Select a virtual paddock" at bounding box center [925, 327] width 230 height 27
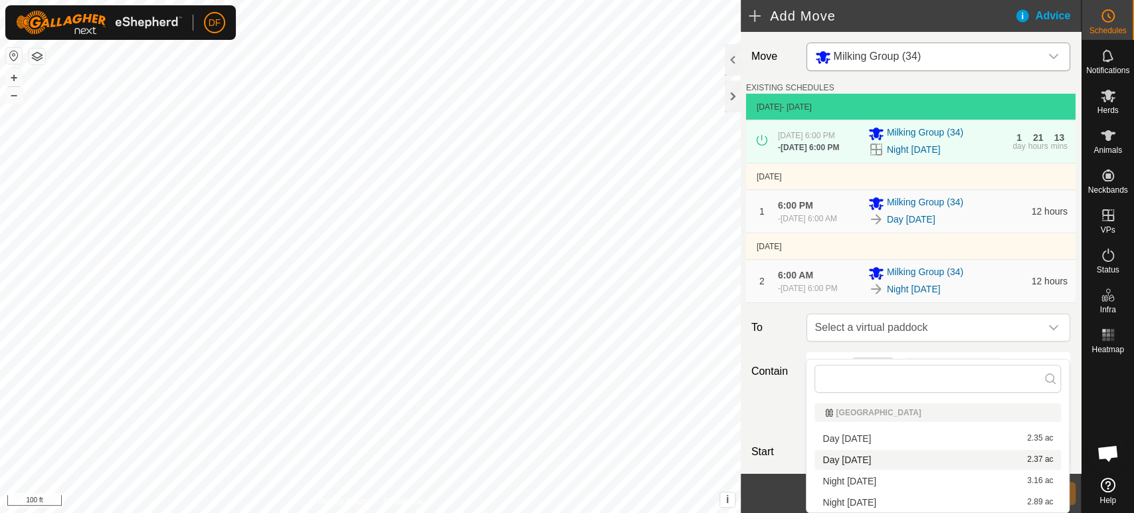
click at [853, 456] on li "Day Sept 17 2.37 ac" at bounding box center [937, 460] width 246 height 20
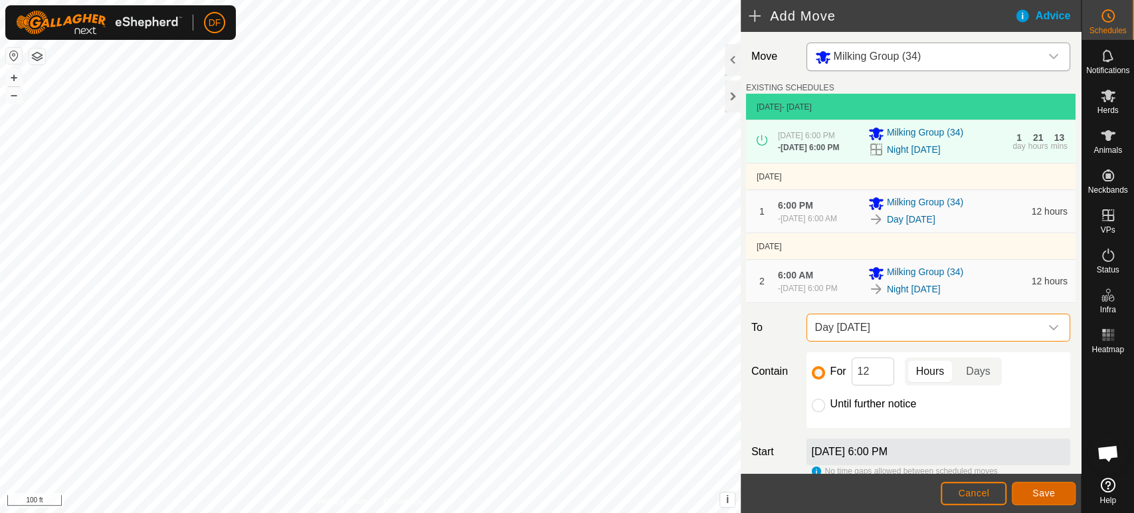
click at [1044, 500] on button "Save" at bounding box center [1044, 493] width 64 height 23
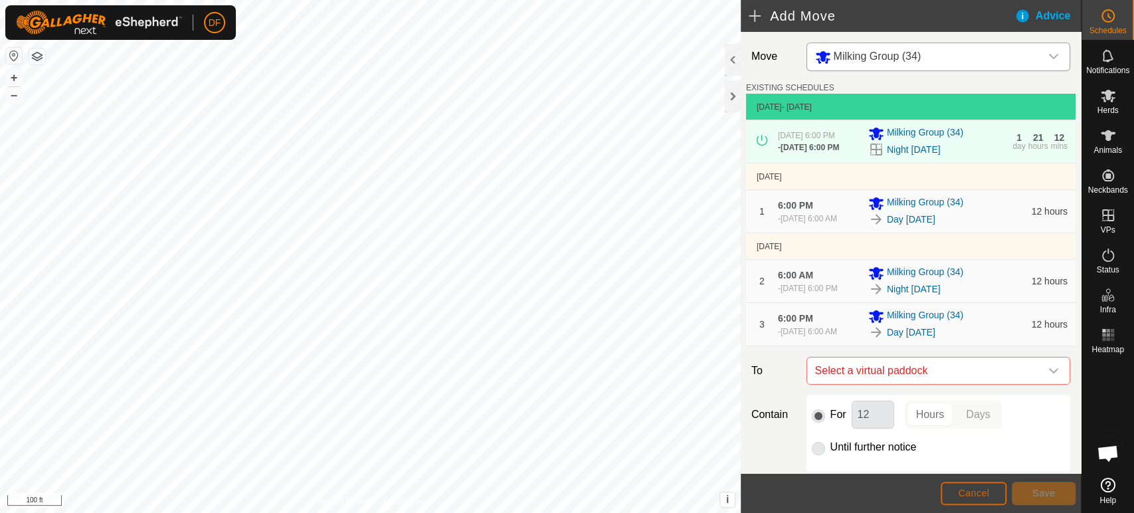
click at [987, 495] on span "Cancel" at bounding box center [973, 493] width 31 height 11
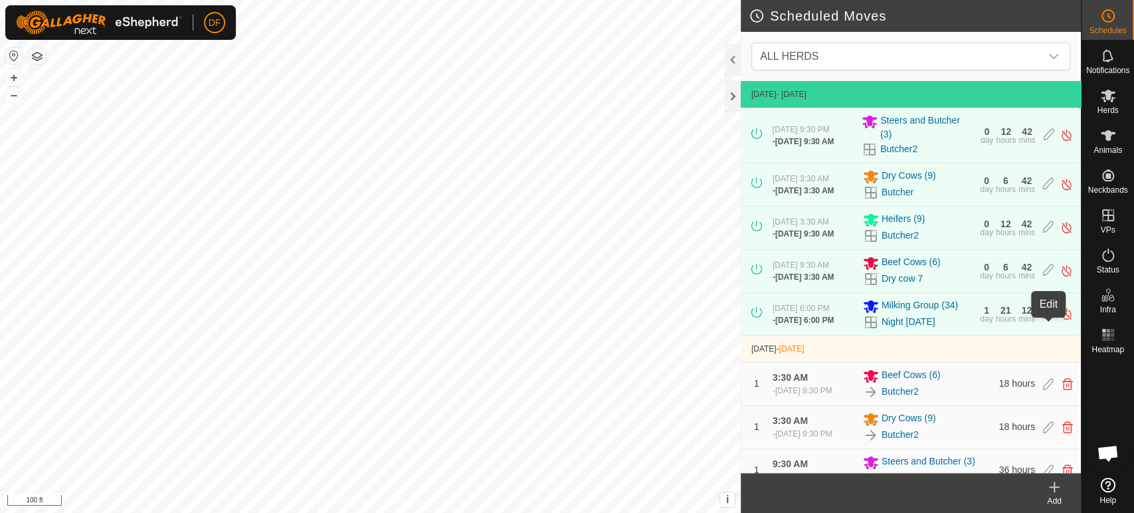
click at [1045, 321] on icon at bounding box center [1048, 314] width 11 height 14
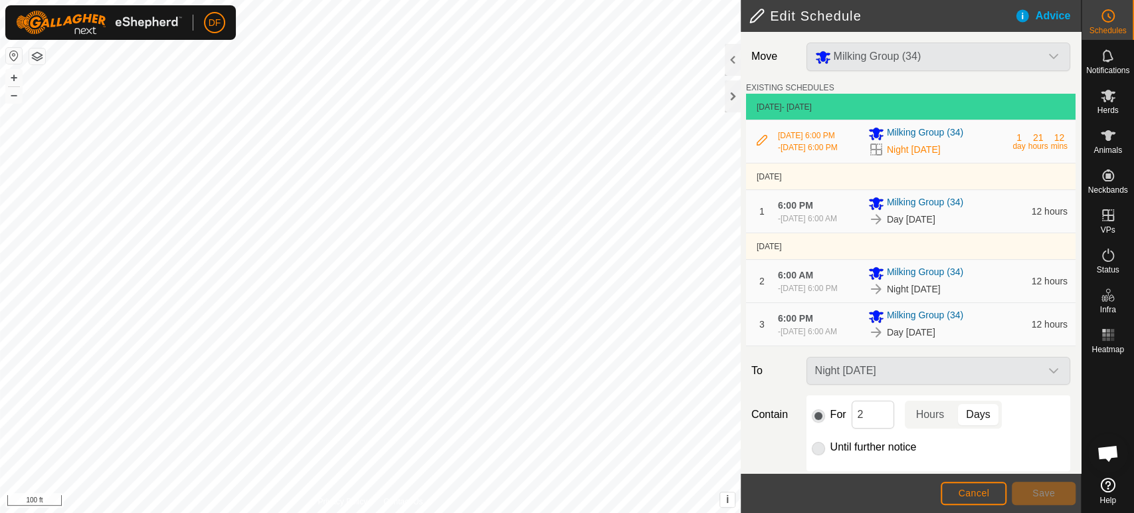
click at [762, 141] on icon at bounding box center [762, 140] width 11 height 11
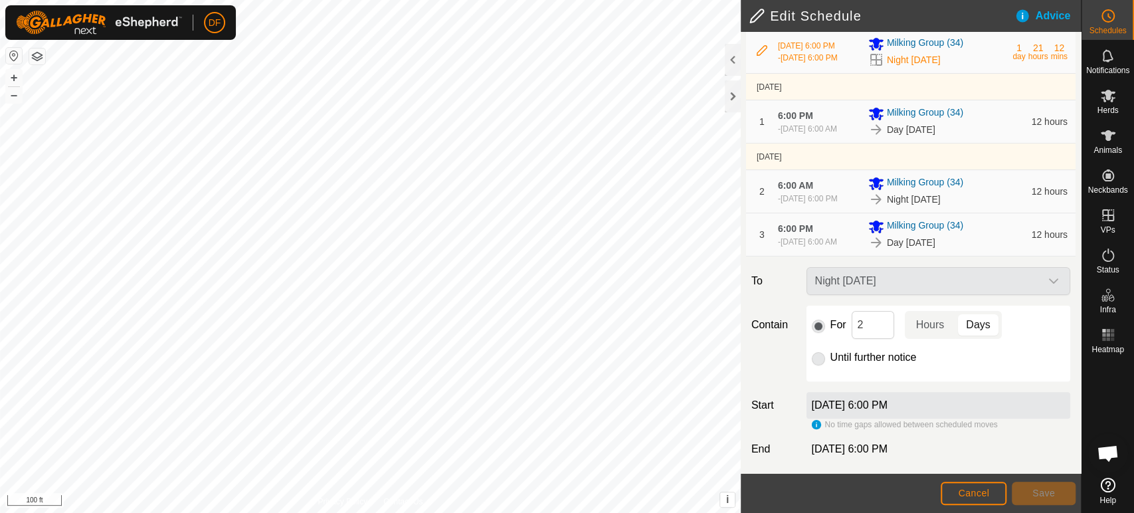
scroll to position [116, 0]
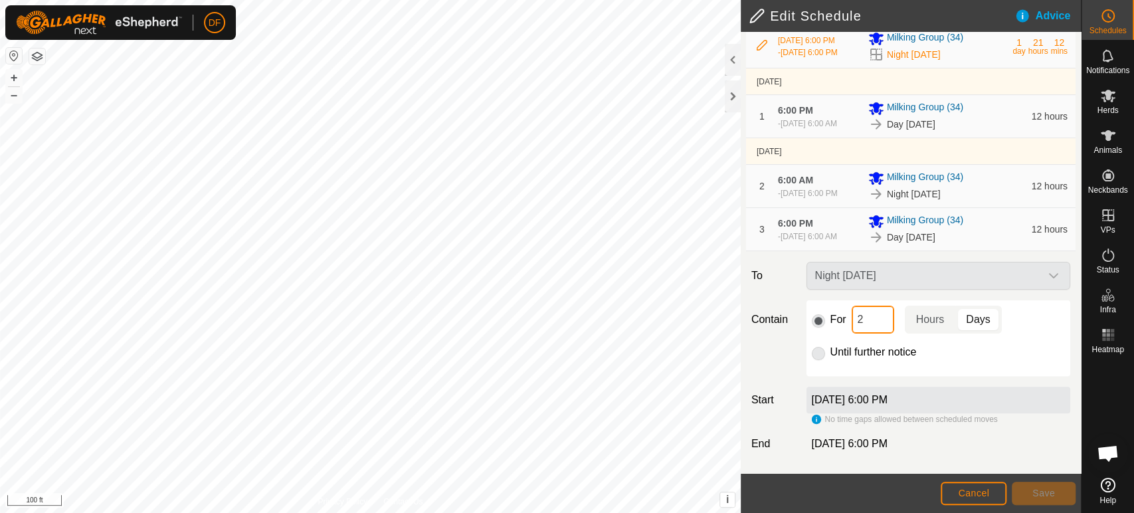
click at [863, 321] on input "2" at bounding box center [872, 320] width 43 height 28
click at [928, 325] on p-togglebutton "Hours" at bounding box center [930, 320] width 51 height 28
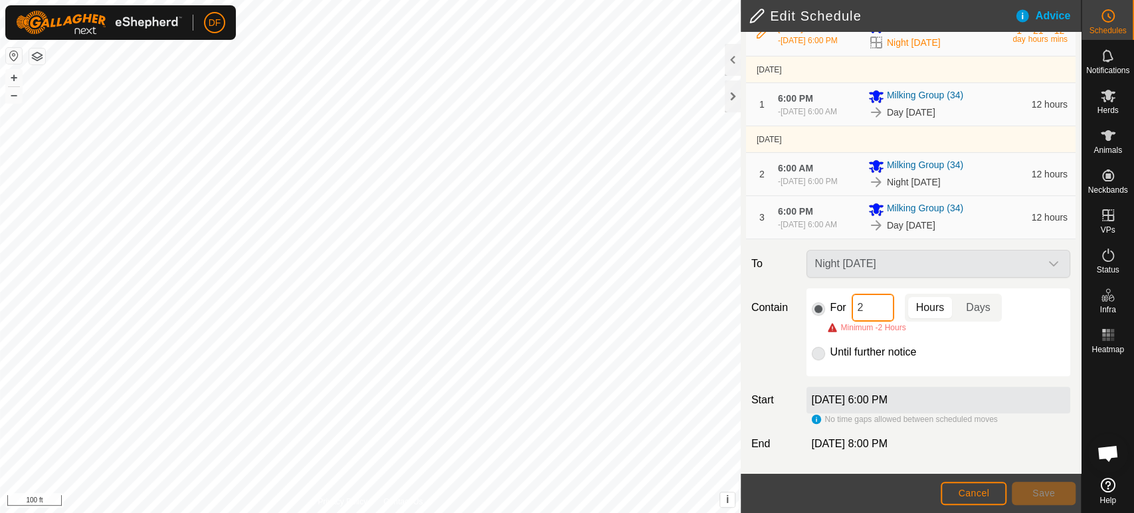
click at [883, 319] on input "2" at bounding box center [872, 308] width 43 height 28
type input "12"
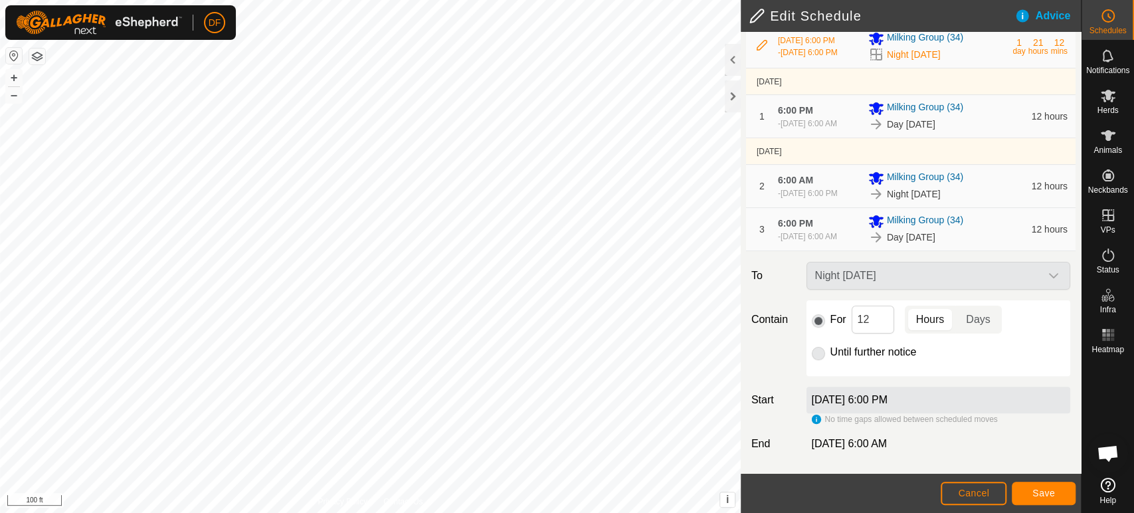
click at [972, 355] on div "Until further notice" at bounding box center [938, 352] width 253 height 16
click at [1050, 505] on footer "Cancel Save" at bounding box center [911, 493] width 340 height 40
click at [1046, 497] on span "Save" at bounding box center [1043, 493] width 23 height 11
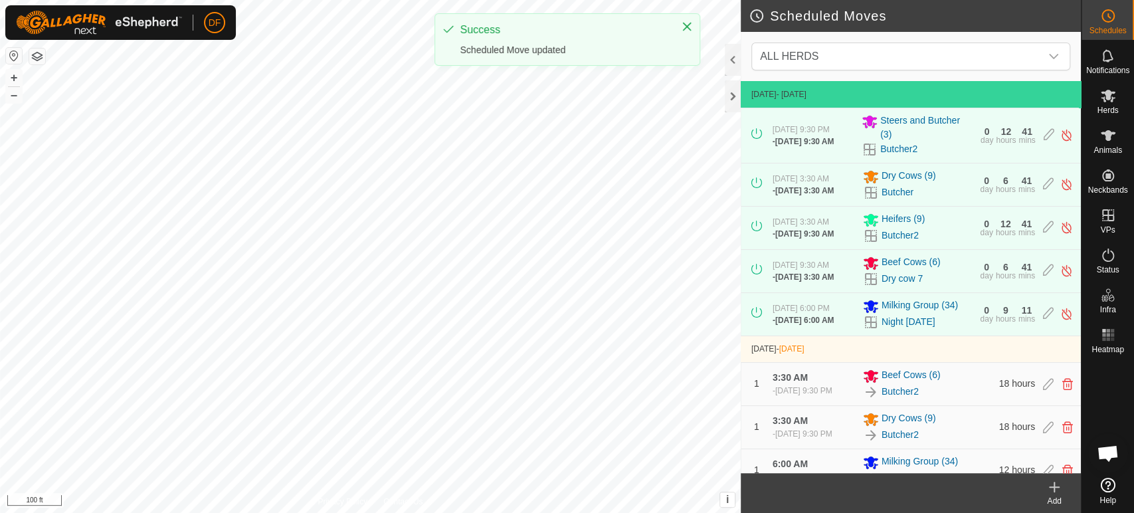
click at [1049, 482] on icon at bounding box center [1054, 487] width 16 height 16
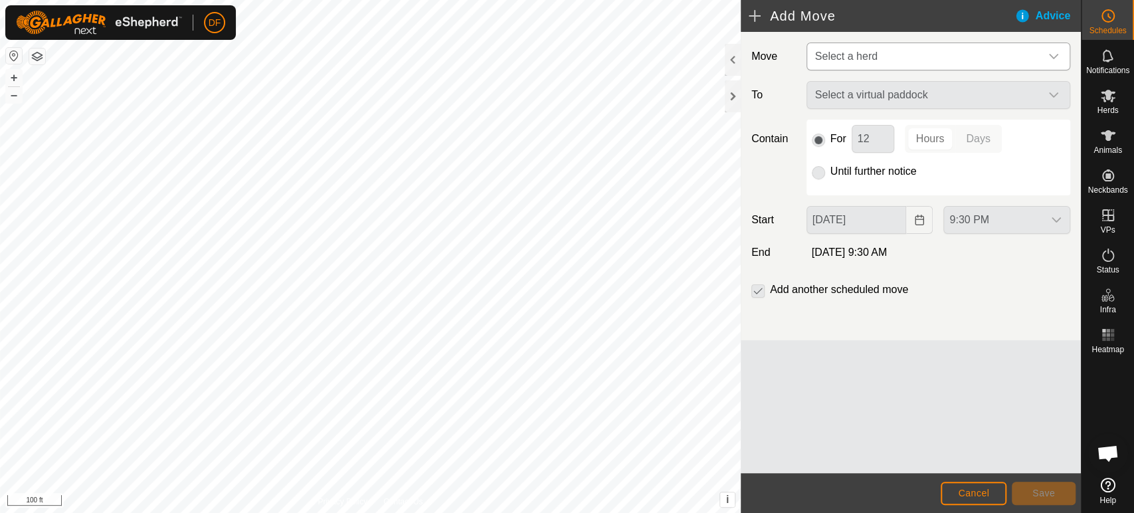
click at [848, 65] on span "Select a herd" at bounding box center [925, 56] width 230 height 27
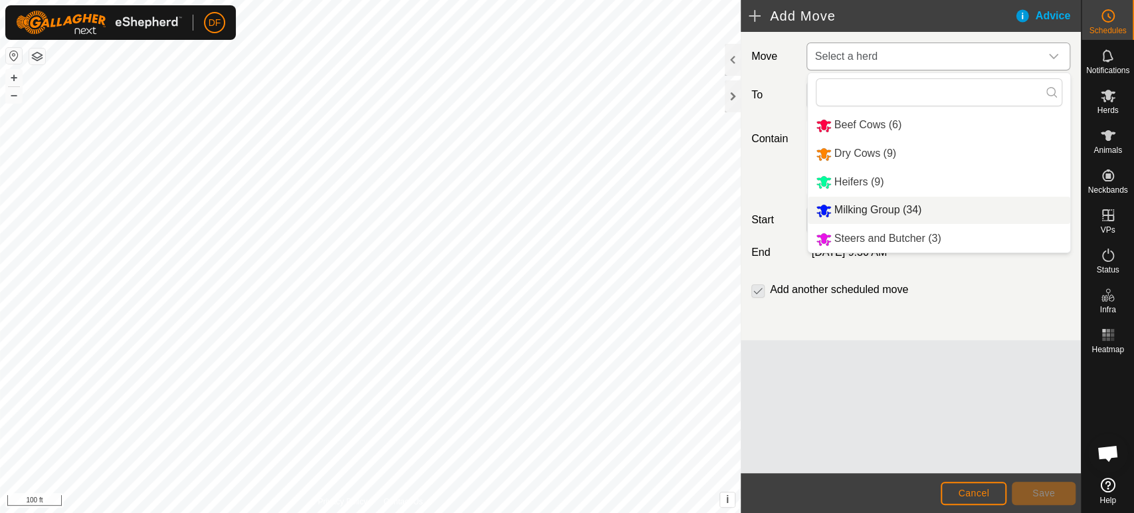
click at [860, 201] on li "Milking Group (34)" at bounding box center [939, 210] width 262 height 27
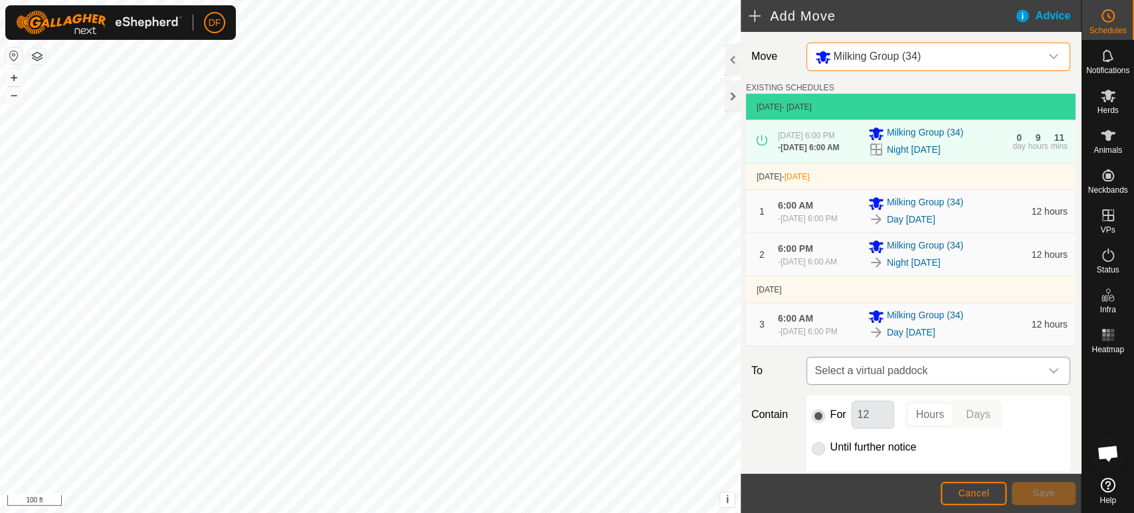
click at [870, 384] on span "Select a virtual paddock" at bounding box center [925, 370] width 230 height 27
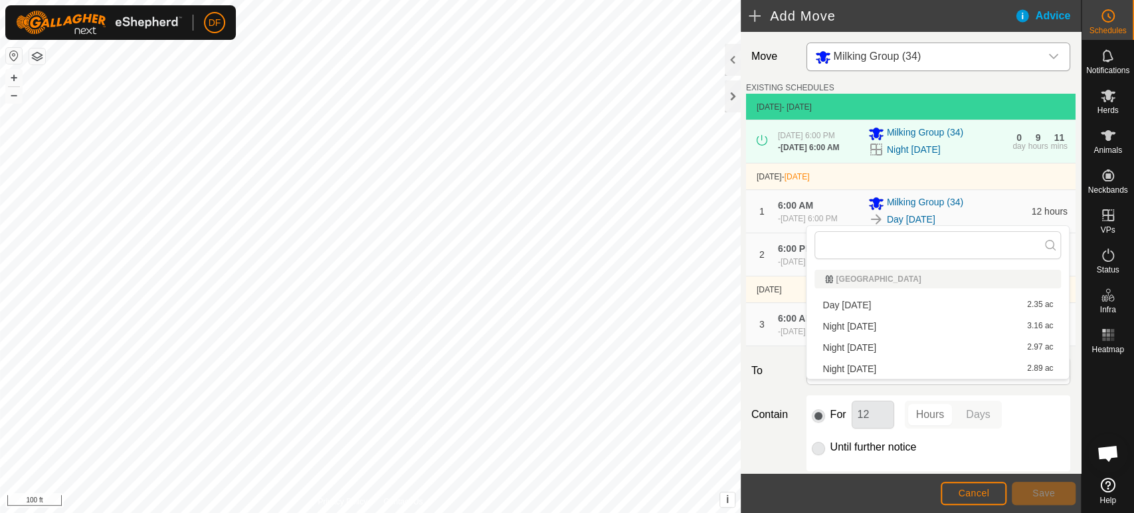
click at [870, 370] on li "Night Sept 17 2.89 ac" at bounding box center [937, 369] width 246 height 20
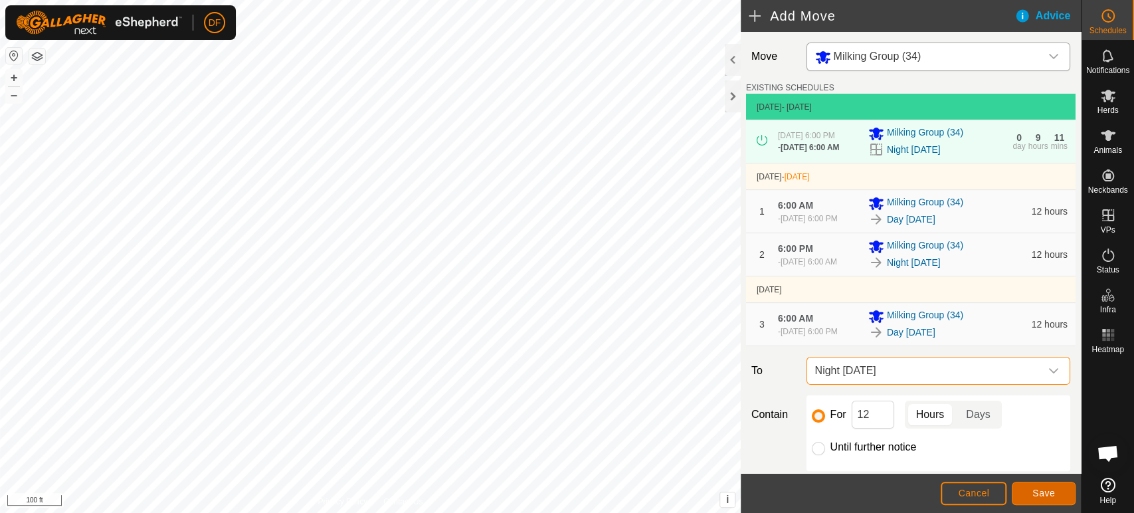
click at [1036, 499] on button "Save" at bounding box center [1044, 493] width 64 height 23
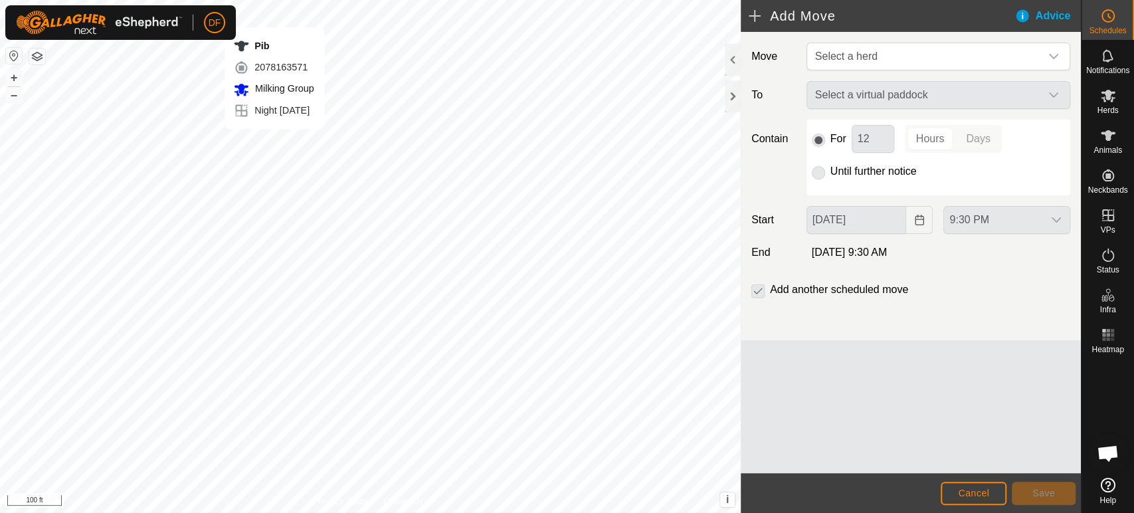
scroll to position [6419, 0]
